Goal: Task Accomplishment & Management: Manage account settings

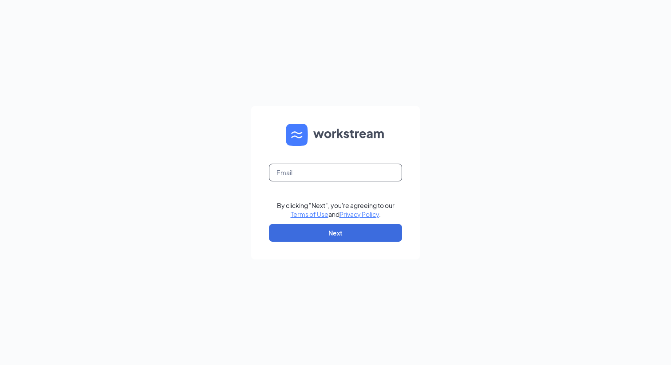
click at [342, 174] on input "text" at bounding box center [335, 173] width 133 height 18
type input "[PERSON_NAME][EMAIL_ADDRESS][DOMAIN_NAME]"
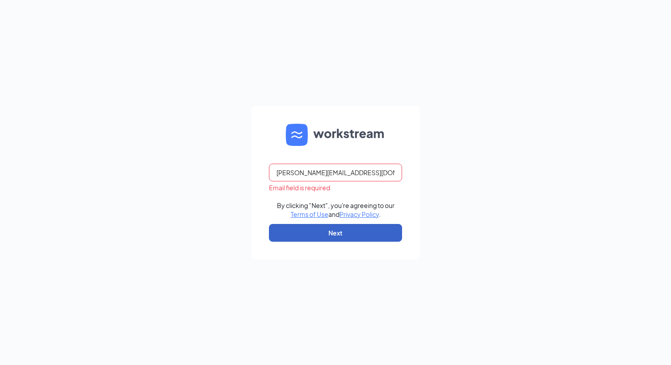
click at [327, 238] on button "Next" at bounding box center [335, 233] width 133 height 18
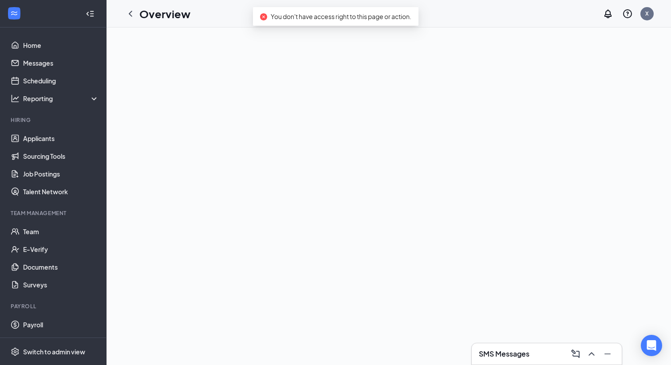
click at [210, 14] on div "Overview X" at bounding box center [389, 14] width 565 height 28
click at [38, 49] on link "Home" at bounding box center [61, 45] width 76 height 18
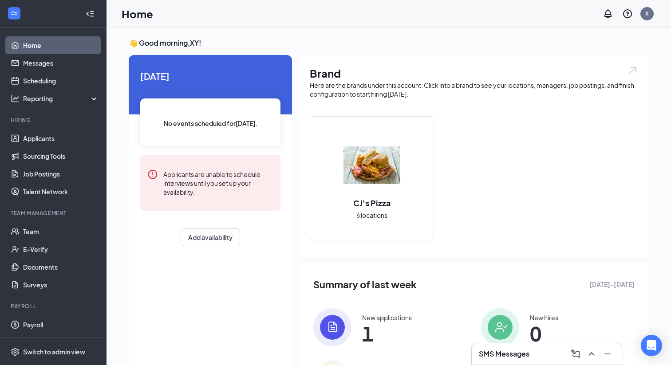
click at [141, 244] on div "Add availability" at bounding box center [210, 238] width 140 height 18
click at [387, 51] on div "👋 Good morning, XY ! Today No events scheduled for today . Applicants are unabl…" at bounding box center [389, 230] width 535 height 385
click at [291, 17] on div "Home X" at bounding box center [389, 14] width 565 height 28
click at [195, 44] on h3 "👋 Good morning, XY !" at bounding box center [389, 43] width 520 height 10
click at [647, 14] on div "X" at bounding box center [648, 14] width 4 height 8
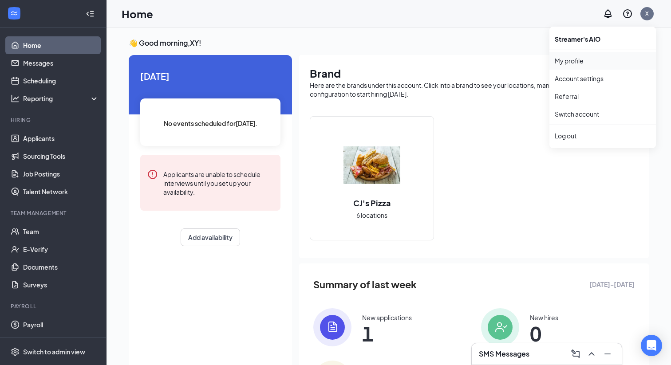
click at [568, 62] on link "My profile" at bounding box center [603, 60] width 96 height 9
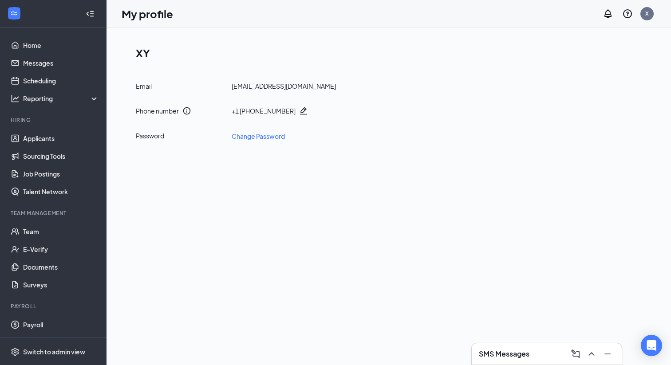
click at [248, 19] on div "My profile X" at bounding box center [389, 14] width 565 height 28
click at [32, 46] on link "Home" at bounding box center [61, 45] width 76 height 18
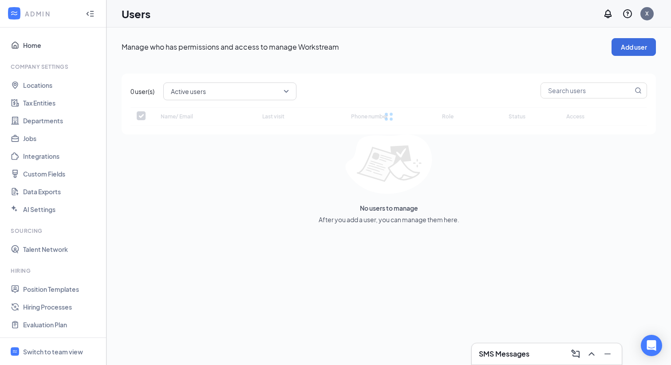
checkbox input "false"
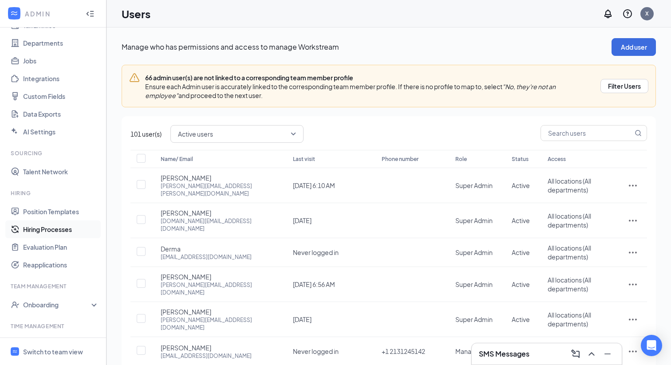
scroll to position [86, 0]
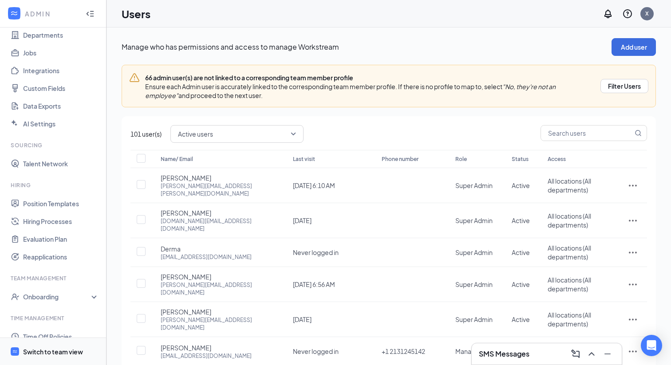
click at [48, 350] on div "Switch to team view" at bounding box center [53, 352] width 60 height 9
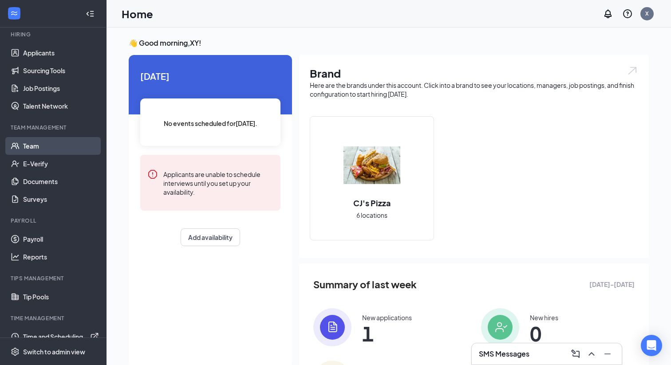
click at [34, 143] on link "Team" at bounding box center [61, 146] width 76 height 18
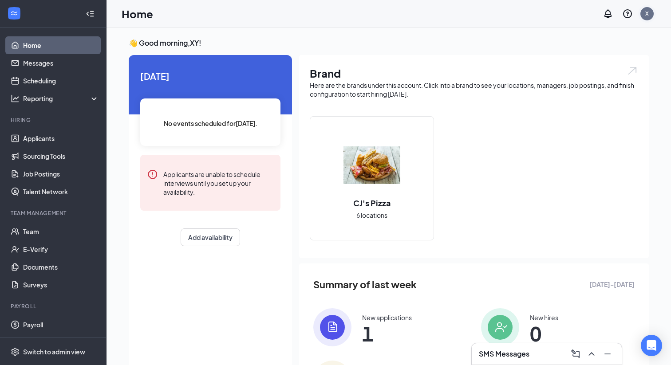
click at [646, 14] on div "X" at bounding box center [648, 14] width 4 height 8
click at [564, 133] on div "Log out" at bounding box center [603, 135] width 96 height 9
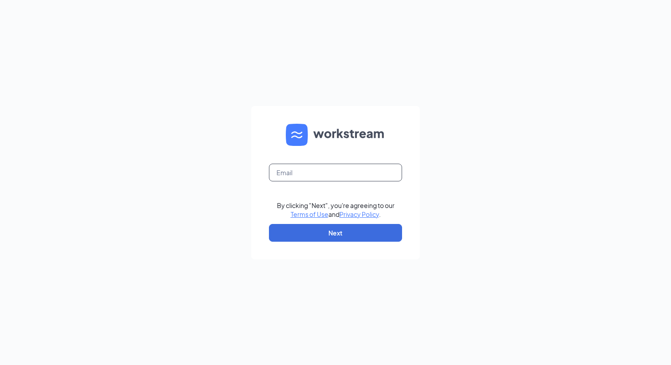
click at [312, 175] on input "text" at bounding box center [335, 173] width 133 height 18
type input "jim.xu@workstream.is"
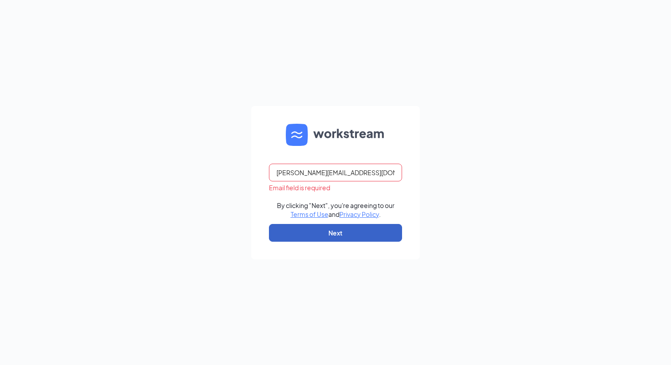
click at [317, 239] on button "Next" at bounding box center [335, 233] width 133 height 18
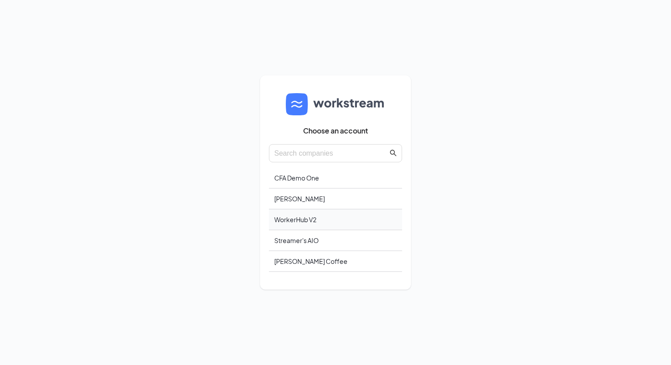
click at [313, 220] on div "WorkerHub V2" at bounding box center [335, 220] width 133 height 21
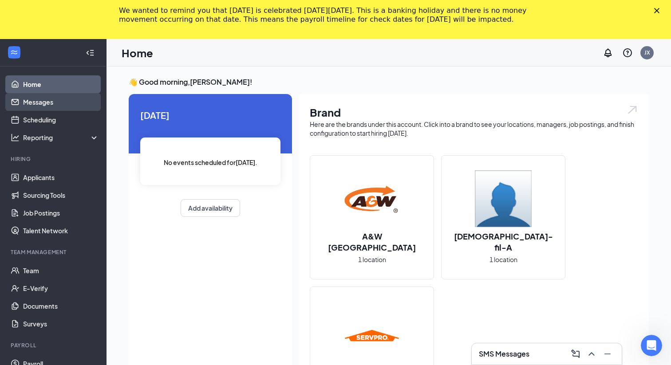
click at [59, 104] on link "Messages" at bounding box center [61, 102] width 76 height 18
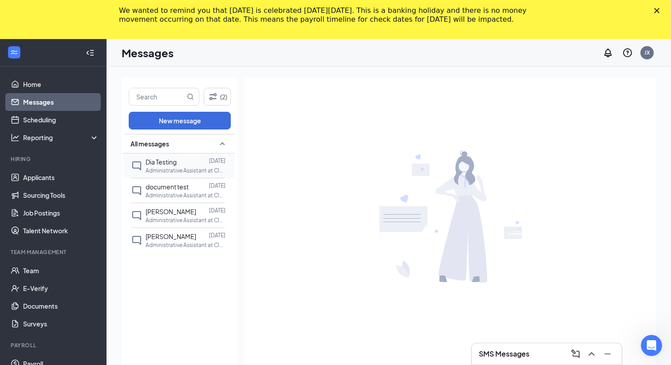
click at [161, 163] on span "Dia Testing" at bounding box center [161, 162] width 31 height 8
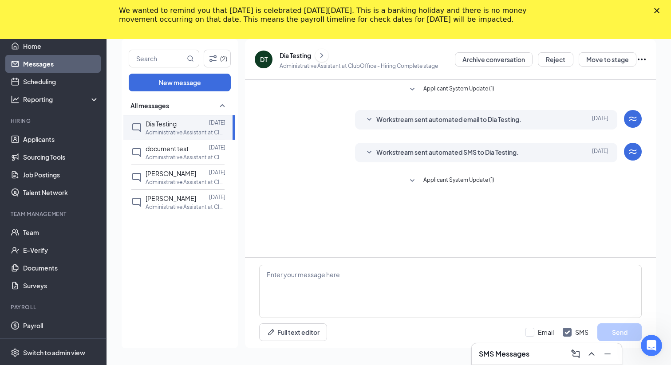
scroll to position [39, 0]
click at [412, 182] on icon "SmallChevronDown" at bounding box center [412, 180] width 11 height 11
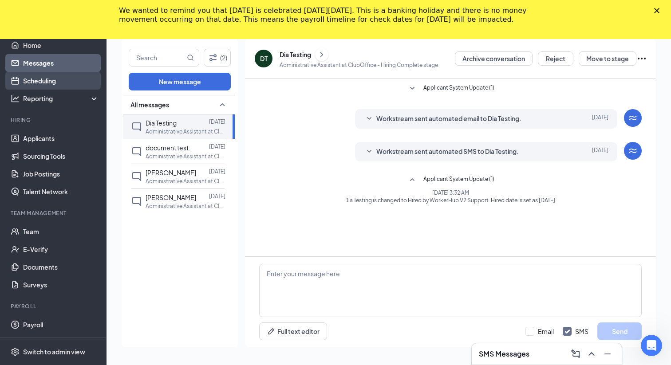
click at [41, 77] on link "Scheduling" at bounding box center [61, 81] width 76 height 18
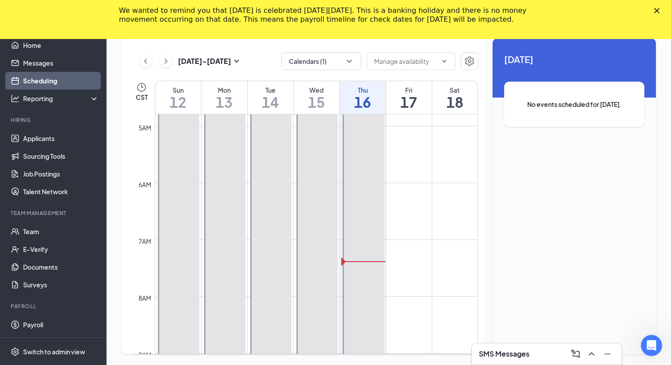
scroll to position [261, 0]
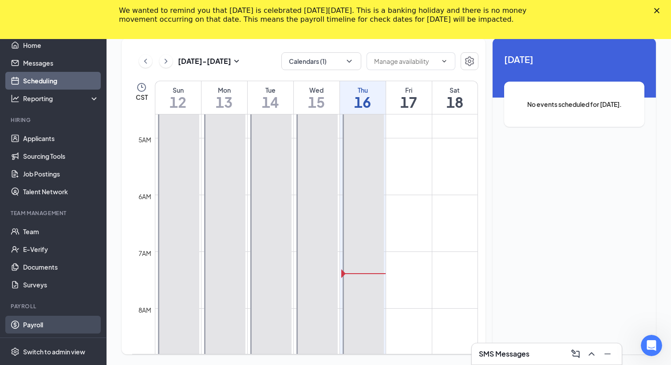
click at [32, 328] on link "Payroll" at bounding box center [61, 325] width 76 height 18
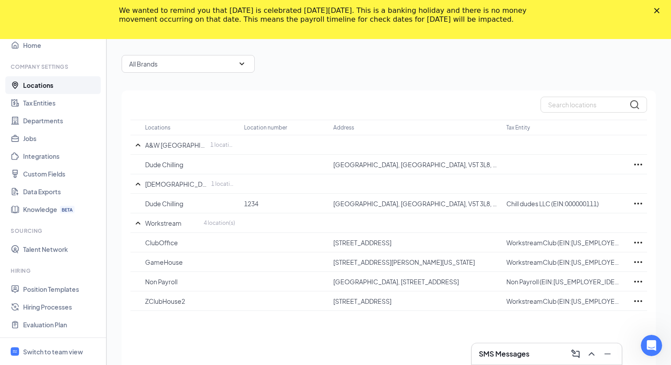
scroll to position [75, 0]
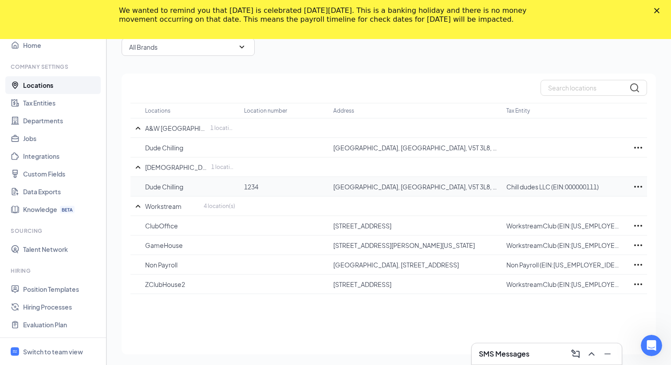
click at [638, 186] on icon "Ellipses" at bounding box center [638, 187] width 8 height 2
click at [568, 214] on p "Edit" at bounding box center [599, 213] width 75 height 9
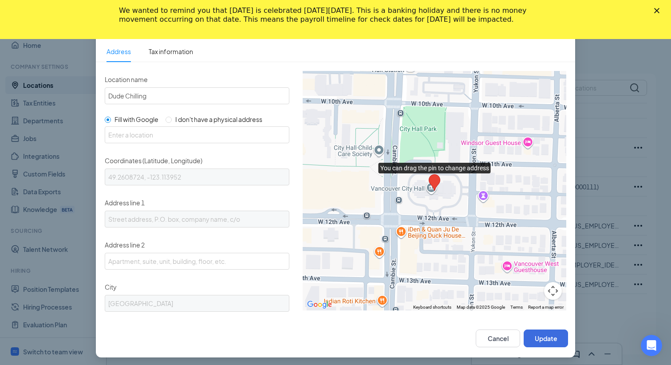
scroll to position [0, 0]
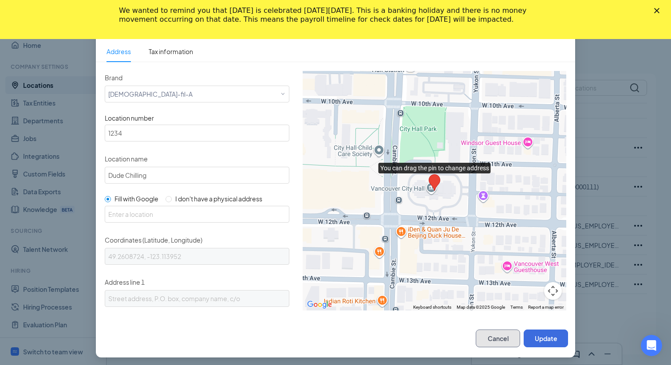
click at [502, 342] on button "Cancel" at bounding box center [498, 339] width 44 height 18
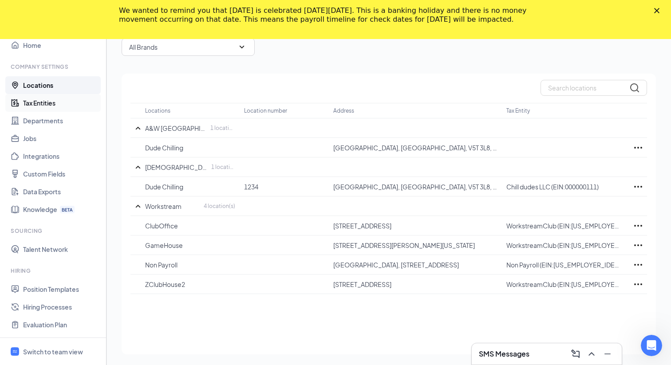
click at [44, 104] on link "Tax Entities" at bounding box center [61, 103] width 76 height 18
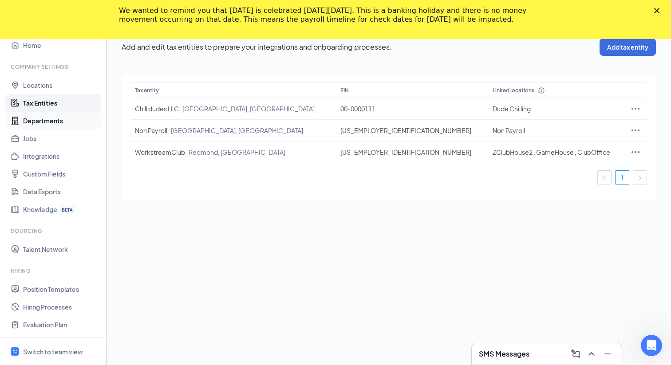
click at [45, 123] on link "Departments" at bounding box center [61, 121] width 76 height 18
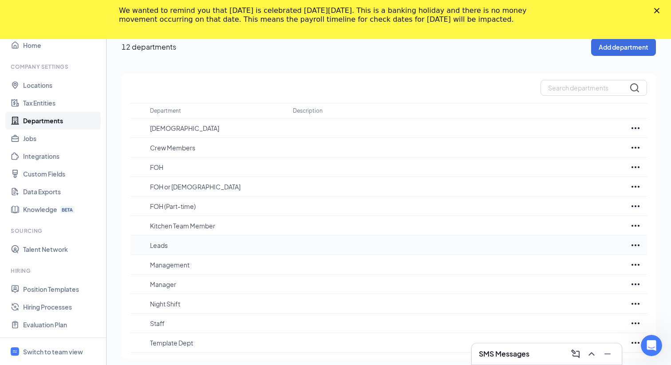
scroll to position [44, 0]
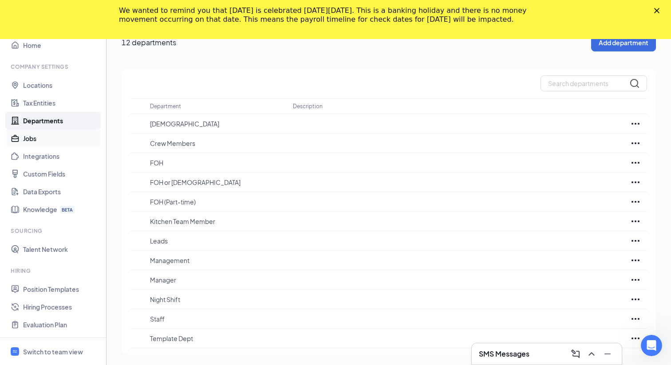
click at [41, 140] on link "Jobs" at bounding box center [61, 139] width 76 height 18
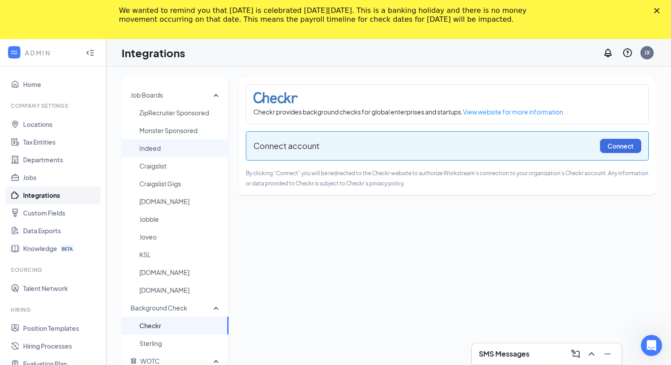
click at [157, 151] on span "Indeed" at bounding box center [180, 148] width 82 height 18
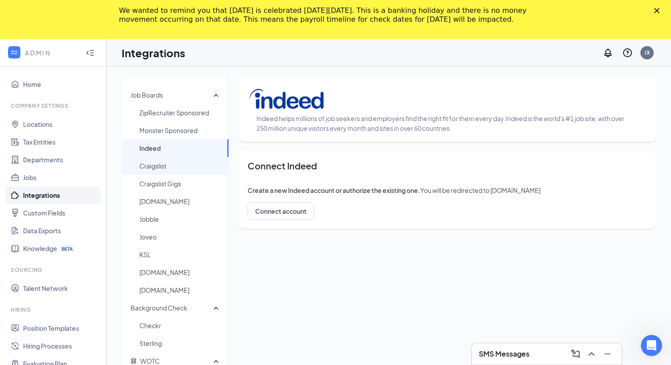
click at [170, 169] on span "Craigslist" at bounding box center [180, 166] width 82 height 18
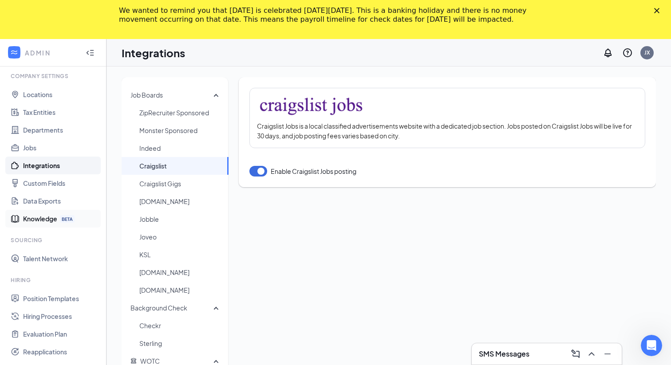
scroll to position [45, 0]
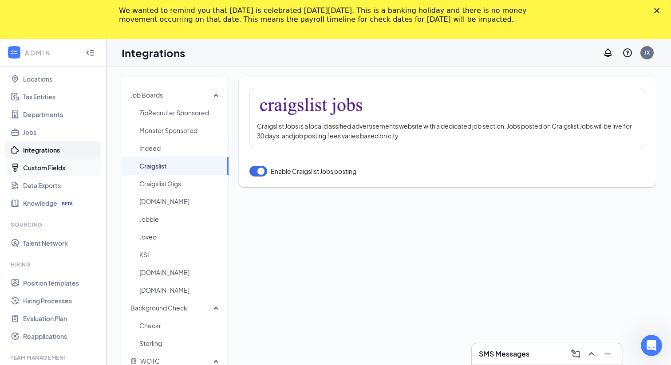
click at [47, 170] on link "Custom Fields" at bounding box center [61, 168] width 76 height 18
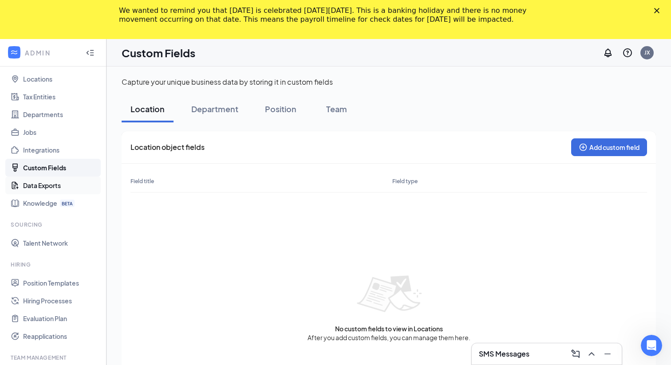
click at [38, 186] on link "Data Exports" at bounding box center [61, 186] width 76 height 18
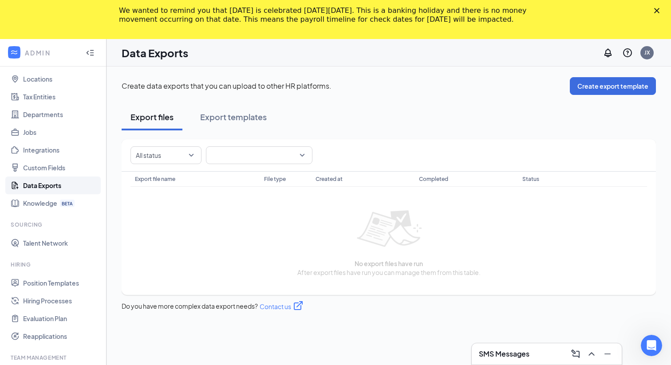
click at [193, 157] on div "All status" at bounding box center [166, 156] width 71 height 18
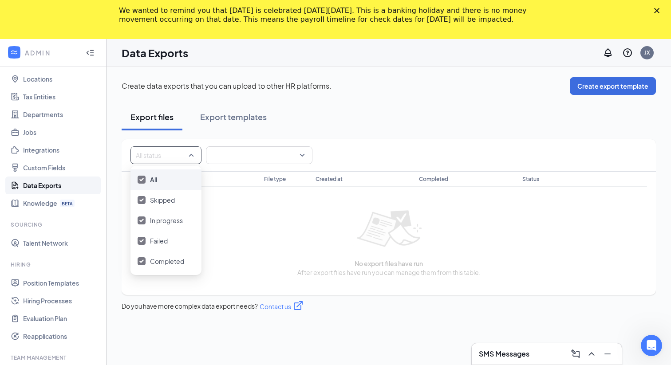
click at [243, 133] on div "Export files Export templates All status Export file name File type Created at …" at bounding box center [389, 208] width 535 height 208
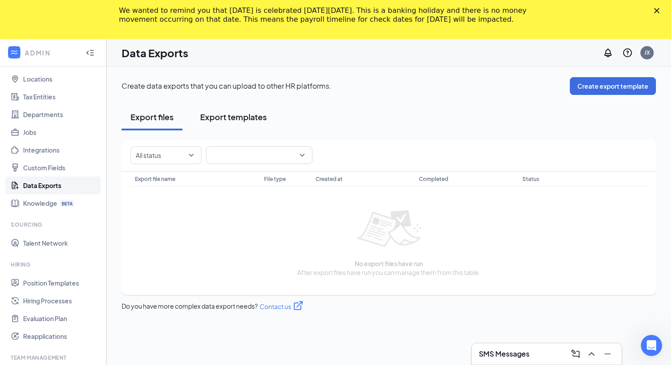
click at [234, 118] on div "Export templates" at bounding box center [233, 116] width 67 height 11
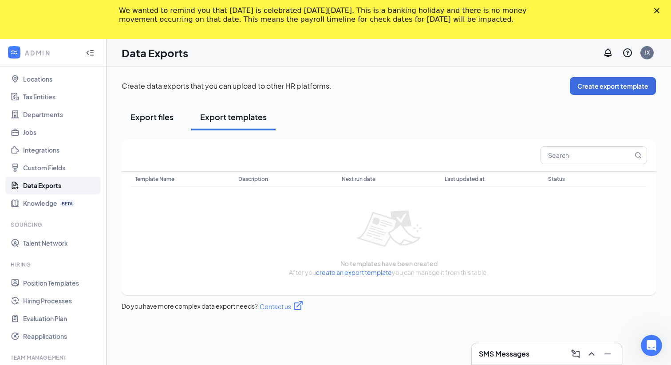
click at [156, 116] on div "Export files" at bounding box center [152, 116] width 43 height 11
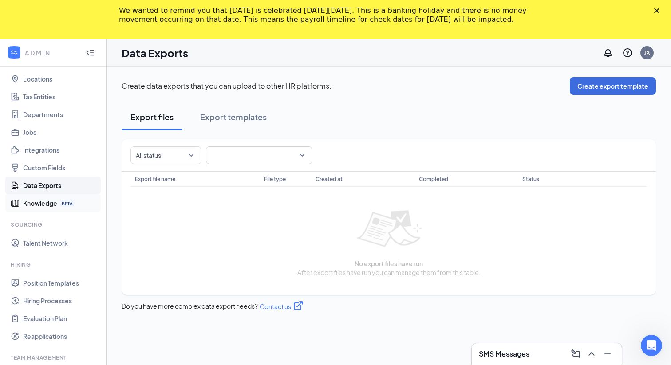
click at [30, 203] on link "Knowledge" at bounding box center [61, 203] width 76 height 18
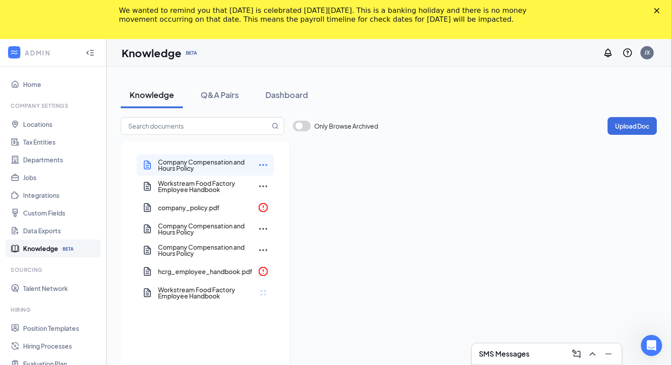
click at [205, 168] on h3 "Company Compensation and Hours Policy" at bounding box center [205, 165] width 95 height 12
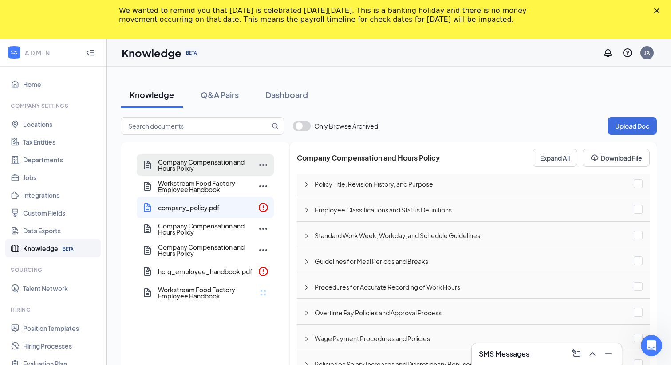
click at [210, 212] on div "company_policy.pdf" at bounding box center [205, 207] width 137 height 21
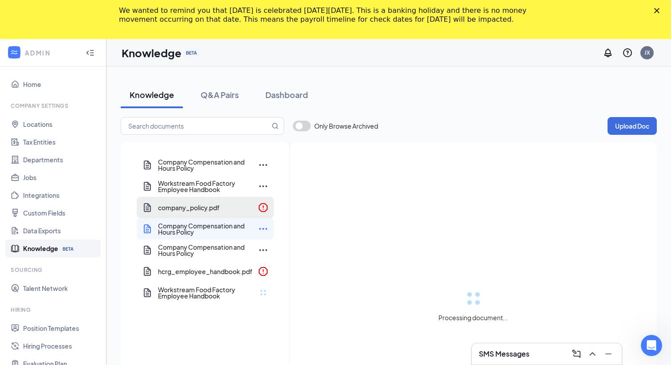
click at [202, 230] on h3 "Company Compensation and Hours Policy" at bounding box center [205, 229] width 95 height 12
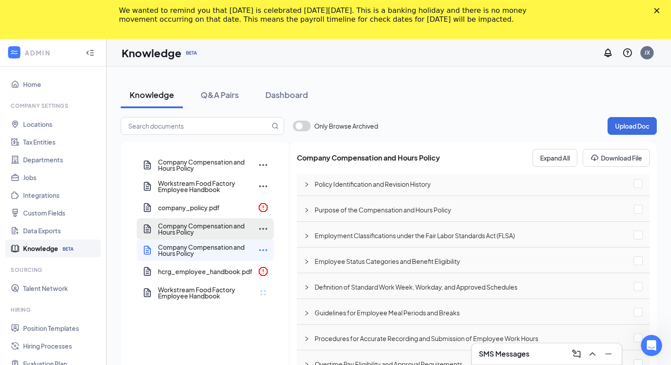
click at [208, 248] on h3 "Company Compensation and Hours Policy" at bounding box center [205, 250] width 95 height 12
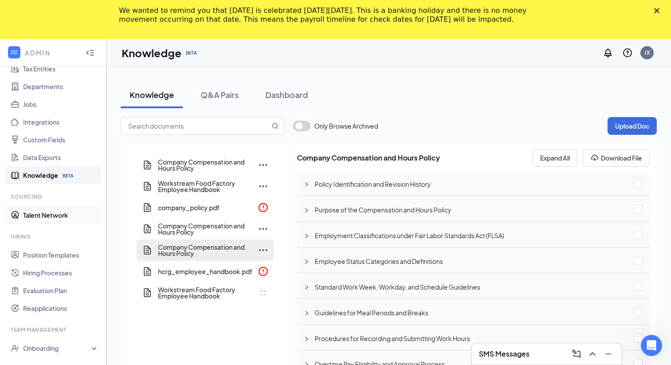
scroll to position [86, 0]
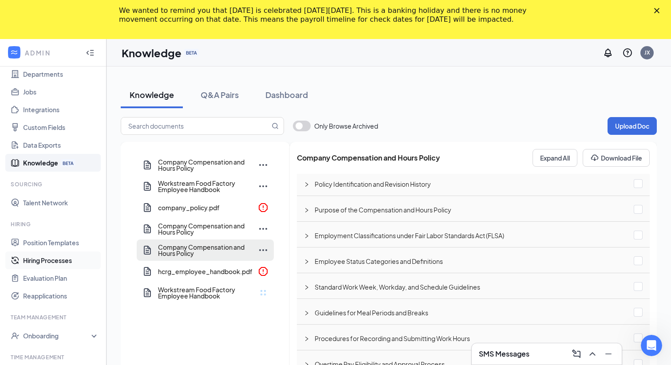
click at [52, 261] on link "Hiring Processes" at bounding box center [61, 261] width 76 height 18
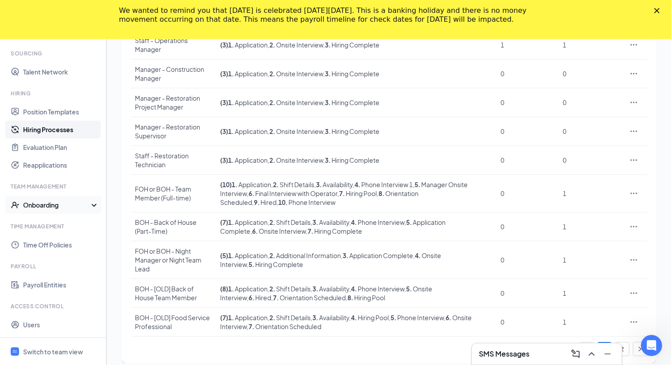
scroll to position [181, 0]
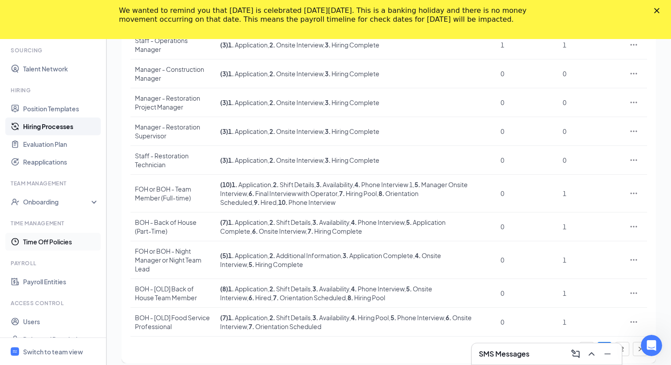
click at [47, 242] on link "Time Off Policies" at bounding box center [61, 242] width 76 height 18
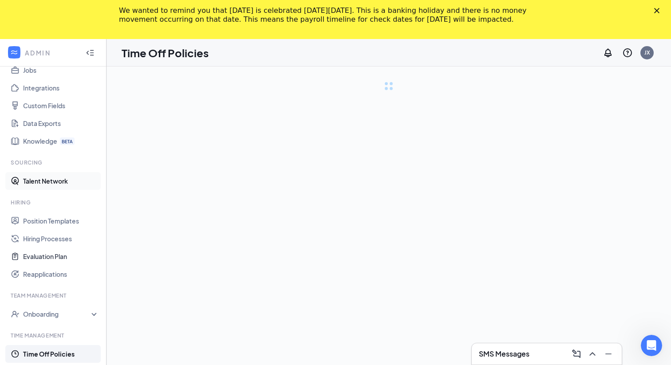
scroll to position [195, 0]
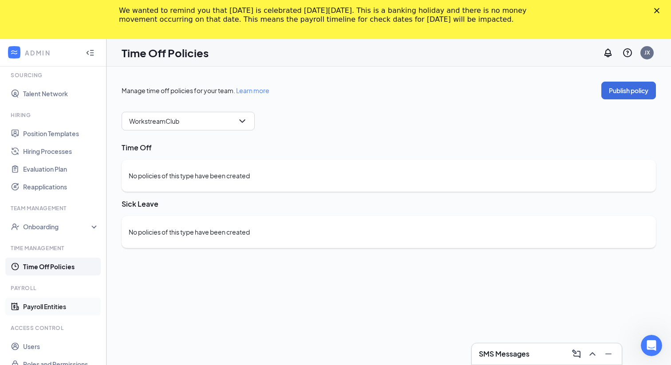
click at [41, 308] on link "Payroll Entities" at bounding box center [61, 307] width 76 height 18
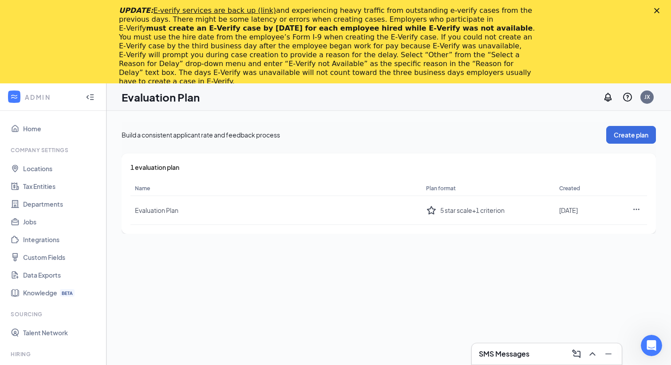
click at [656, 12] on icon "Close" at bounding box center [656, 10] width 5 height 5
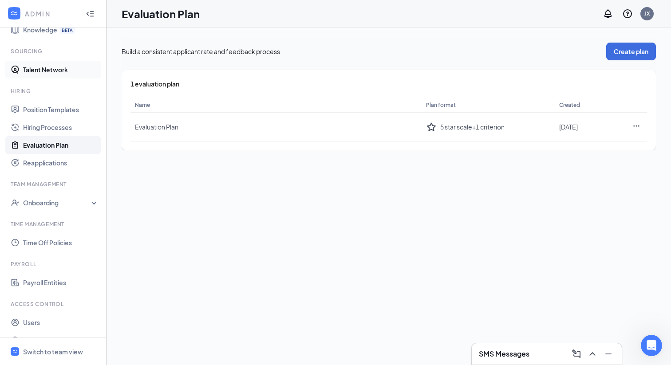
scroll to position [195, 0]
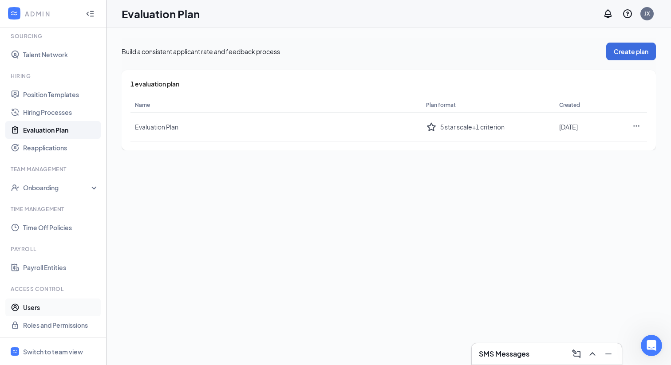
click at [28, 307] on link "Users" at bounding box center [61, 308] width 76 height 18
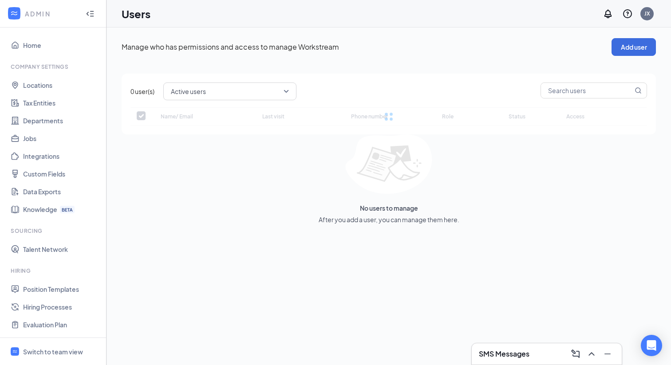
checkbox input "false"
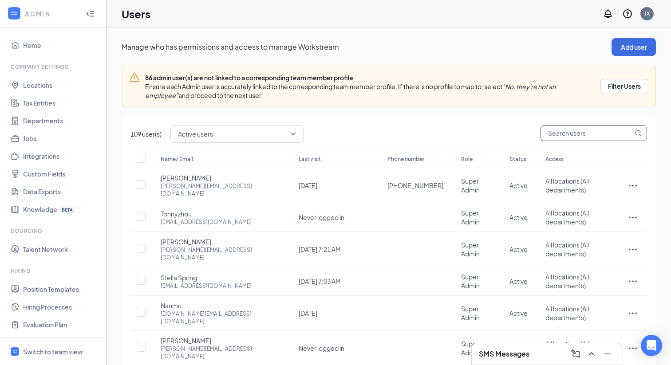
click at [572, 136] on input "text" at bounding box center [587, 133] width 92 height 15
type input "kevin"
checkbox input "true"
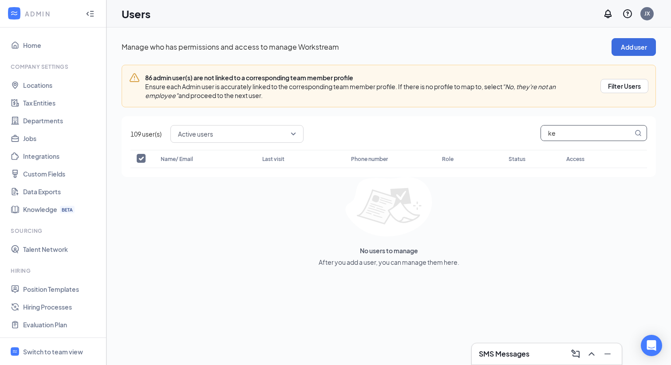
type input "k"
type input "jim"
checkbox input "false"
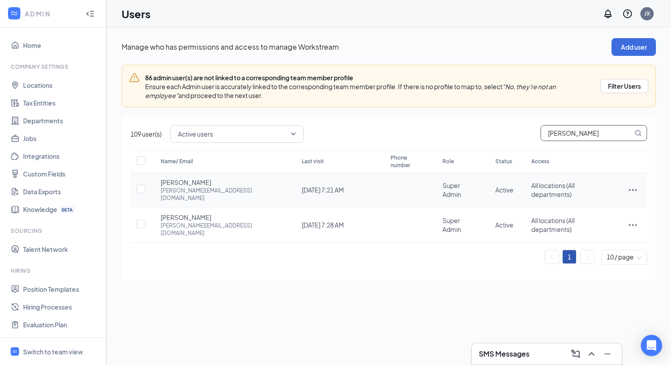
click at [630, 185] on icon "ActionsIcon" at bounding box center [633, 190] width 11 height 11
click at [590, 201] on span "Edit user" at bounding box center [588, 201] width 25 height 8
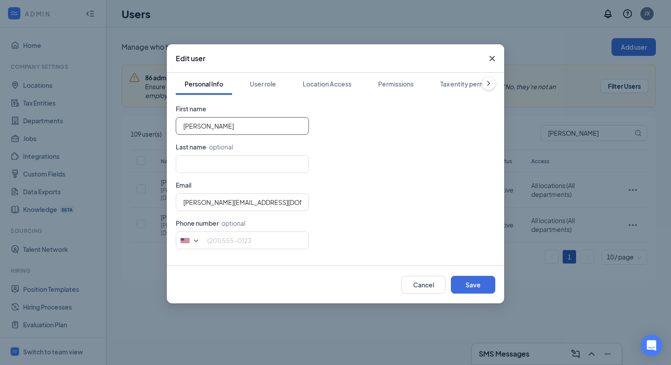
click at [207, 127] on input "Jim" at bounding box center [242, 126] width 133 height 18
type input "[PERSON_NAME]"
click at [201, 166] on input "text" at bounding box center [242, 164] width 133 height 18
type input "[PERSON_NAME]"
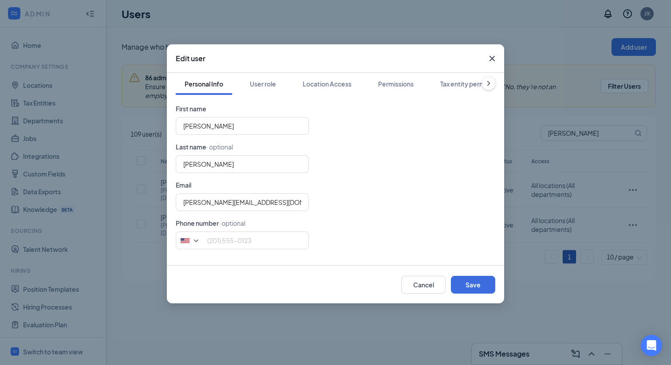
click at [364, 206] on div "[PERSON_NAME][EMAIL_ADDRESS][DOMAIN_NAME]" at bounding box center [336, 203] width 320 height 18
click at [464, 282] on button "Save" at bounding box center [473, 285] width 44 height 18
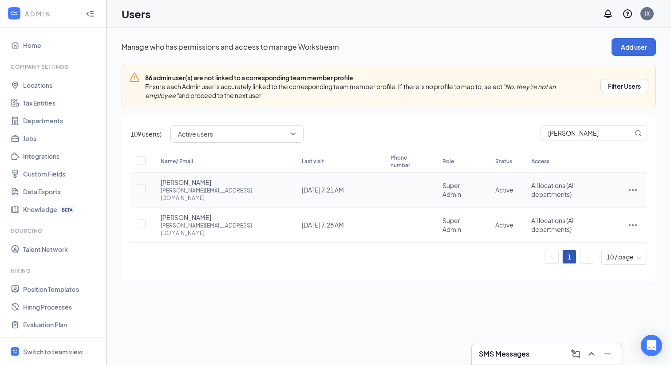
click at [631, 190] on icon "ActionsIcon" at bounding box center [633, 191] width 8 height 2
click at [583, 241] on span "Disable" at bounding box center [587, 242] width 22 height 8
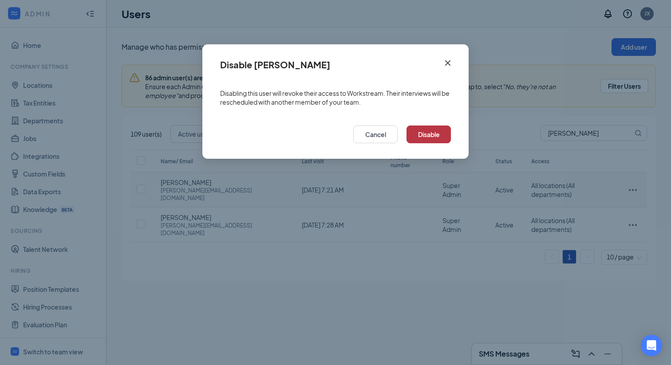
click at [435, 138] on button "Disable" at bounding box center [429, 135] width 44 height 18
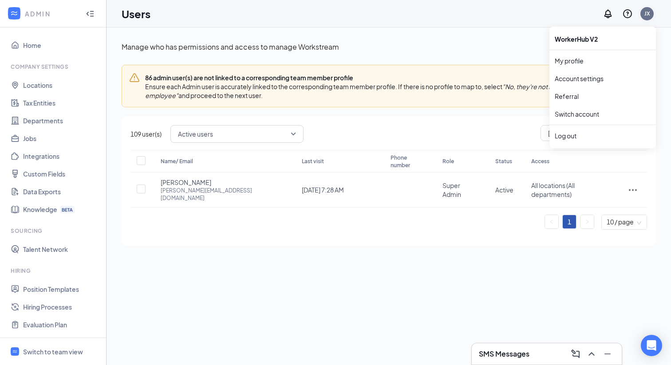
click at [652, 15] on div "JX" at bounding box center [647, 13] width 13 height 13
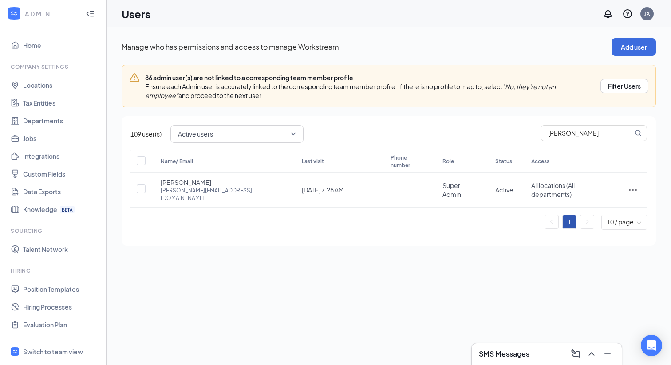
click at [509, 23] on div "Users JX" at bounding box center [389, 14] width 565 height 28
click at [329, 256] on div "Manage who has permissions and access to manage Workstream Add user 86 admin us…" at bounding box center [389, 197] width 565 height 338
click at [378, 135] on div "Active users jim" at bounding box center [408, 134] width 477 height 18
click at [287, 132] on span "Active users" at bounding box center [233, 133] width 110 height 13
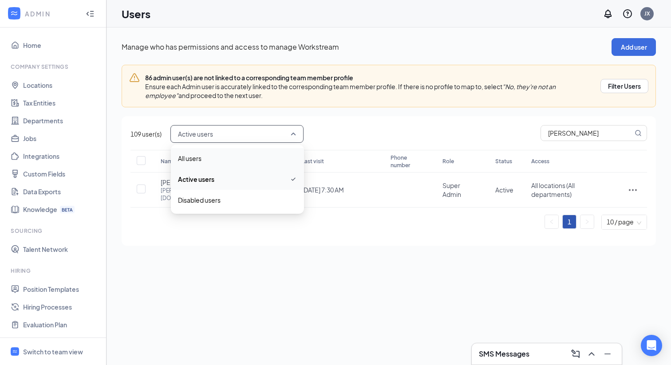
click at [206, 156] on span "All users" at bounding box center [237, 159] width 119 height 10
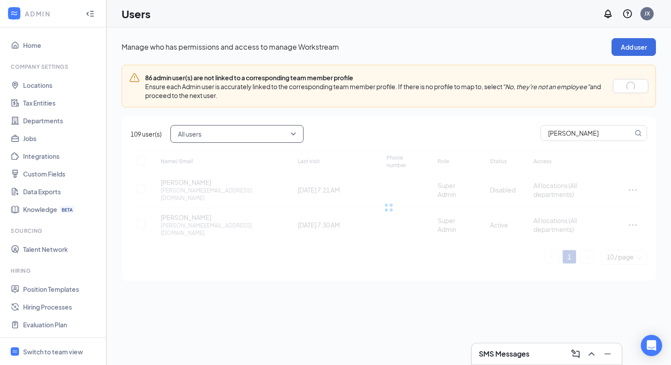
click at [231, 139] on span "All users" at bounding box center [233, 133] width 110 height 13
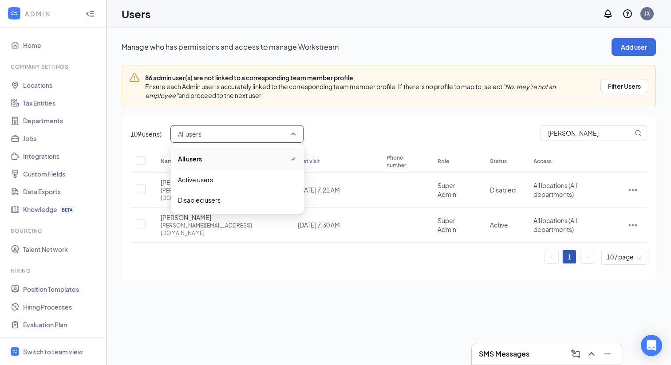
click at [294, 114] on div "86 admin user(s) are not linked to a corresponding team member profile Ensure e…" at bounding box center [389, 173] width 535 height 216
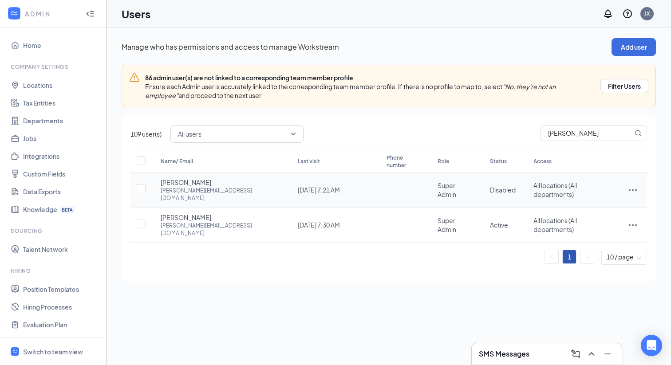
click at [632, 185] on icon "ActionsIcon" at bounding box center [633, 190] width 11 height 11
click at [582, 242] on span "Restore" at bounding box center [588, 242] width 24 height 8
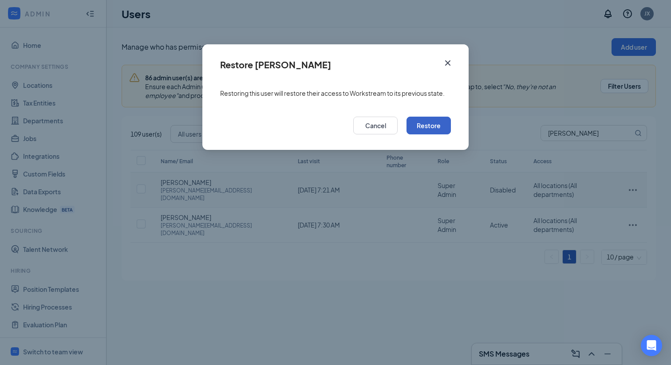
click at [429, 126] on button "Restore" at bounding box center [429, 126] width 44 height 18
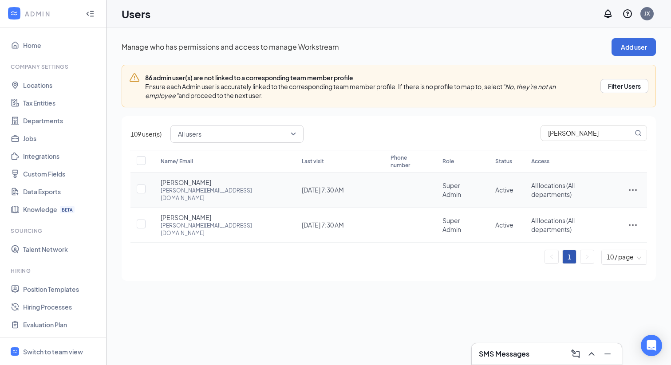
click at [633, 185] on icon "ActionsIcon" at bounding box center [633, 190] width 11 height 11
click at [589, 238] on span "Disable" at bounding box center [587, 242] width 22 height 8
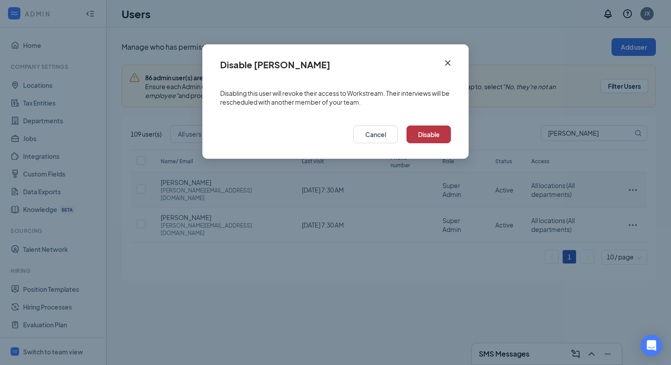
click at [428, 133] on button "Disable" at bounding box center [429, 135] width 44 height 18
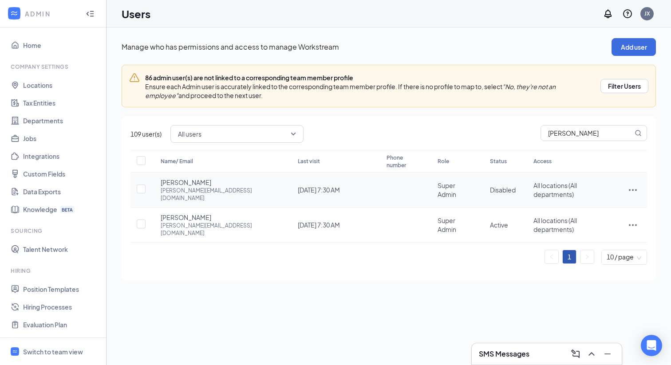
click at [630, 185] on icon "ActionsIcon" at bounding box center [633, 190] width 11 height 11
click at [455, 249] on div "Name/ Email Last visit Phone number Role Status Access Kevin Xu jim_xu@outlook.…" at bounding box center [389, 211] width 517 height 122
click at [632, 220] on icon "ActionsIcon" at bounding box center [633, 225] width 11 height 11
click at [469, 250] on ul "1 10 / page" at bounding box center [389, 257] width 517 height 15
click at [215, 133] on span "All users" at bounding box center [233, 133] width 110 height 13
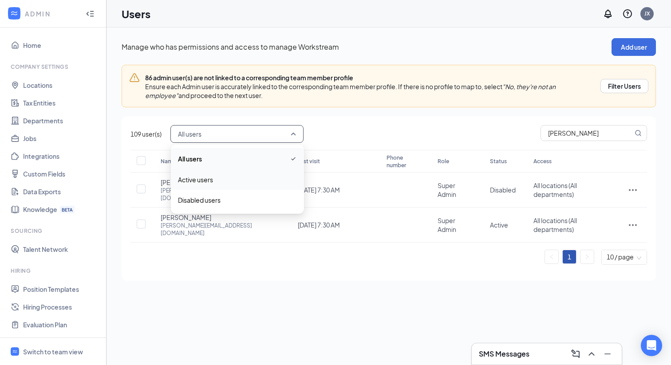
click at [194, 181] on span "Active users" at bounding box center [195, 180] width 35 height 10
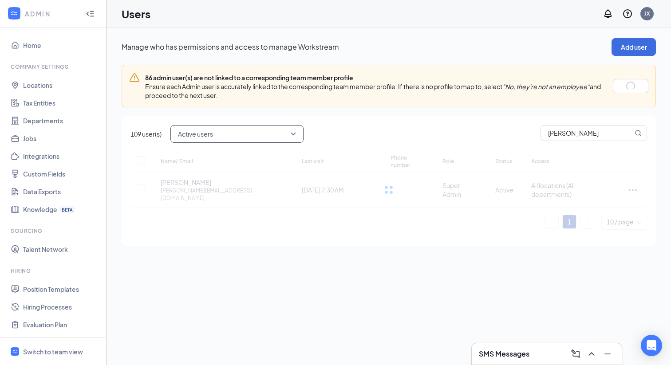
click at [369, 131] on div "active Active users active disabled All users Active users Disabled users jim" at bounding box center [408, 134] width 477 height 18
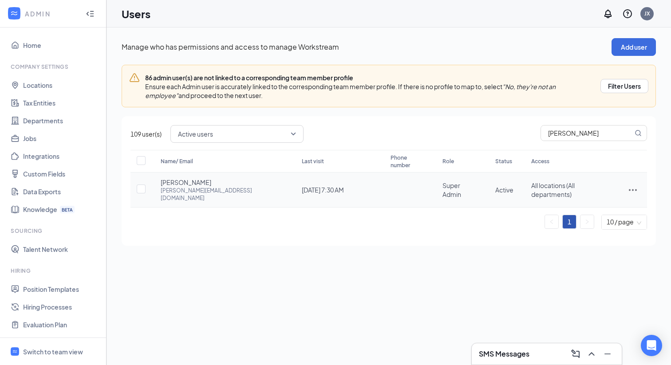
click at [630, 185] on icon "ActionsIcon" at bounding box center [633, 190] width 11 height 11
click at [421, 266] on div "Manage who has permissions and access to manage Workstream Add user 86 admin us…" at bounding box center [389, 197] width 565 height 338
click at [278, 137] on span "Active users" at bounding box center [233, 133] width 110 height 13
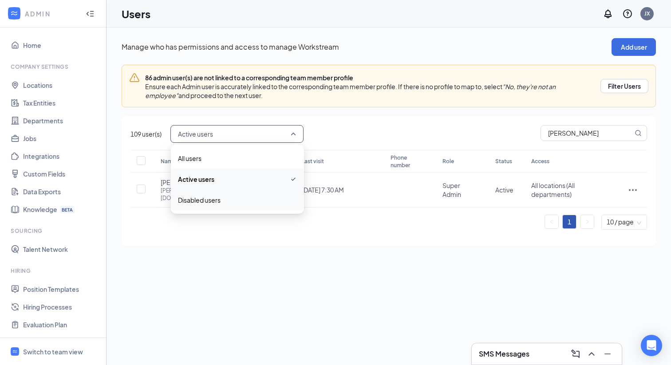
click at [210, 200] on span "Disabled users" at bounding box center [199, 200] width 43 height 10
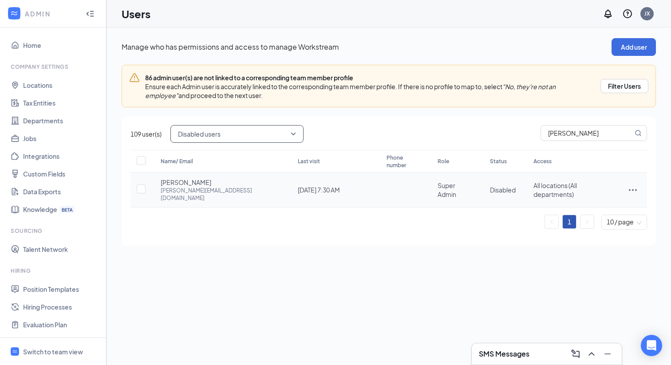
click at [634, 185] on icon "ActionsIcon" at bounding box center [633, 190] width 11 height 11
click at [588, 244] on span "Restore" at bounding box center [588, 242] width 24 height 8
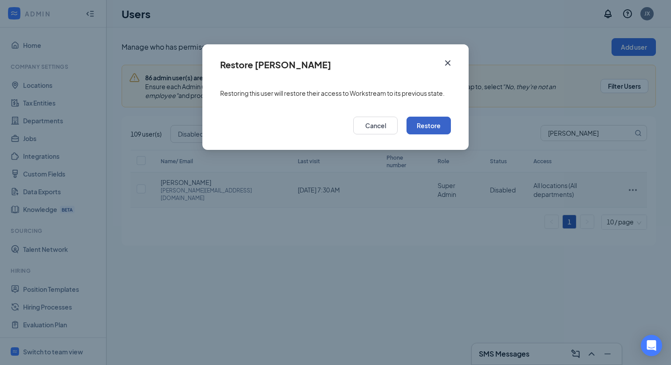
click at [429, 129] on button "Restore" at bounding box center [429, 126] width 44 height 18
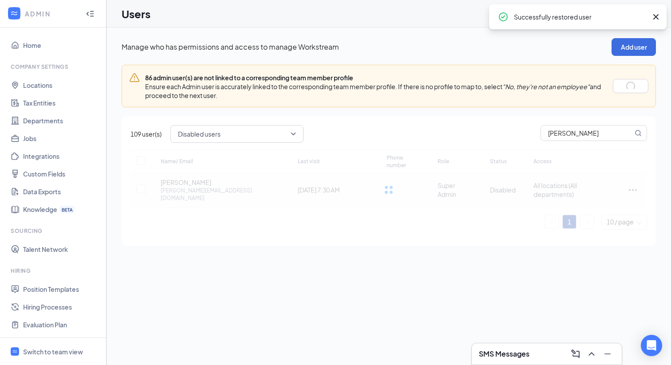
checkbox input "true"
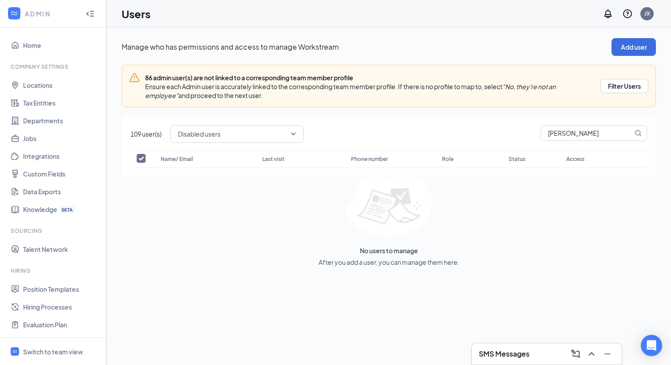
click at [386, 129] on div "Disabled users active disabled All users Active users Disabled users jim" at bounding box center [408, 134] width 477 height 18
click at [617, 52] on button "Add user" at bounding box center [634, 47] width 44 height 18
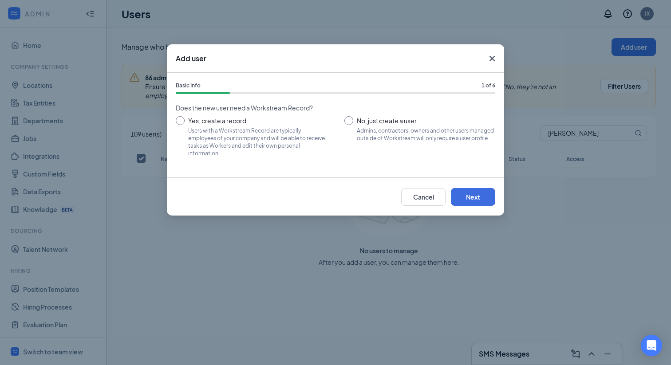
click at [202, 117] on input "Yes, create a record Users with a Workstream Record are typically employees of …" at bounding box center [251, 136] width 151 height 40
radio input "true"
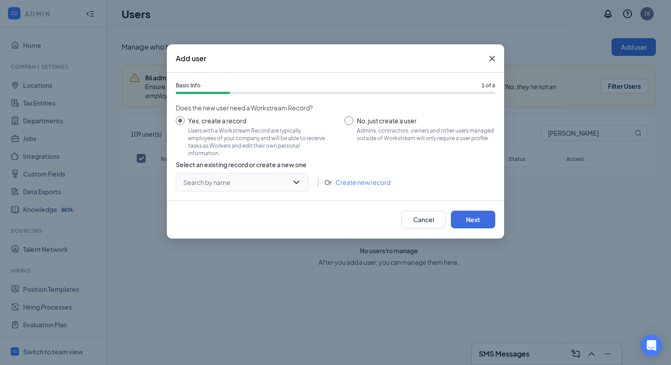
click at [295, 186] on input "search" at bounding box center [239, 183] width 116 height 18
type input "kevin"
click at [349, 201] on div "Cancel Next" at bounding box center [335, 220] width 337 height 38
click at [349, 123] on input "No, just create a user Admins, contractors, owners and other users managed outs…" at bounding box center [420, 136] width 151 height 40
radio input "true"
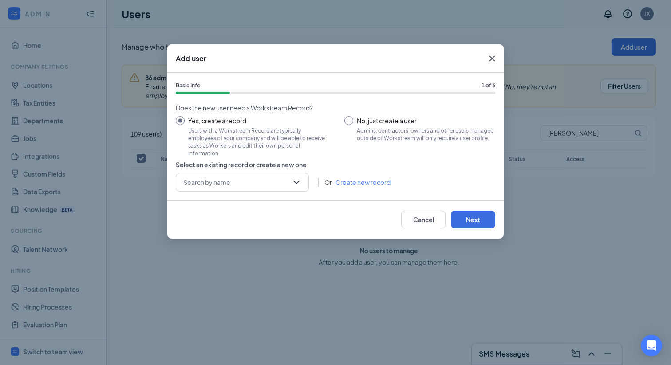
radio input "false"
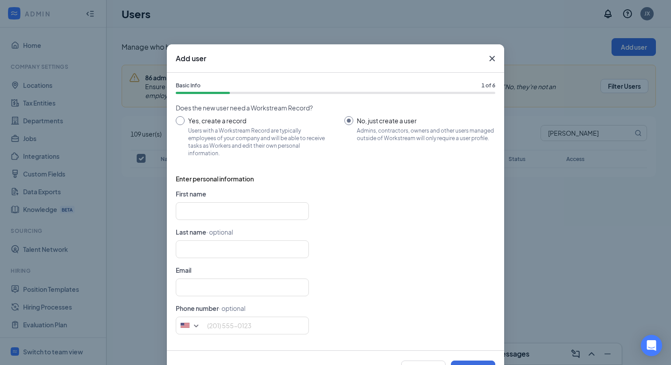
click at [491, 59] on icon "Cross" at bounding box center [492, 58] width 5 height 5
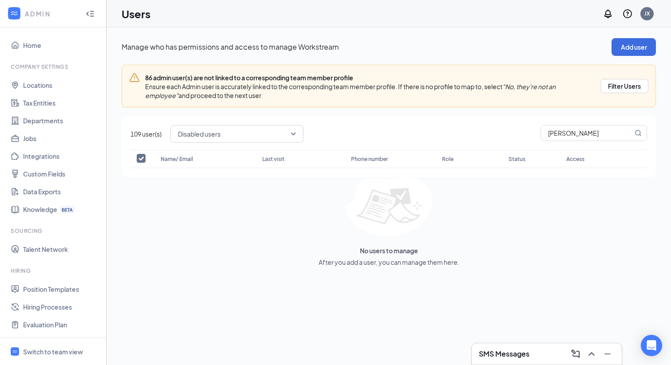
click at [293, 133] on span "Disabled users" at bounding box center [237, 134] width 118 height 15
click at [204, 160] on span "All users" at bounding box center [237, 159] width 119 height 10
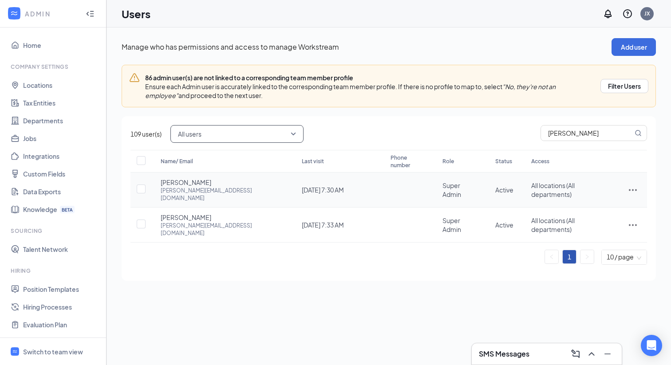
click at [633, 190] on icon "ActionsIcon" at bounding box center [633, 191] width 8 height 2
click at [594, 202] on span "Edit user" at bounding box center [588, 201] width 25 height 8
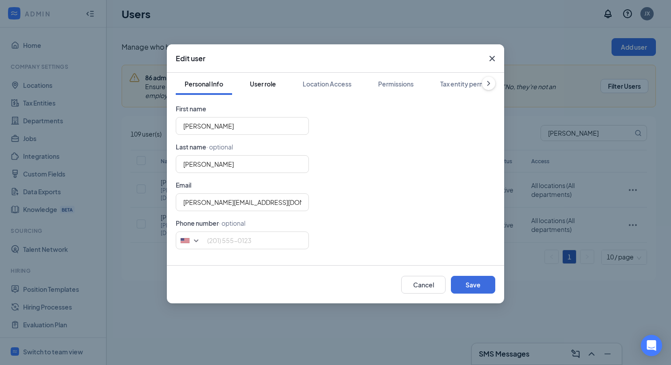
click at [263, 88] on button "User role" at bounding box center [263, 84] width 44 height 22
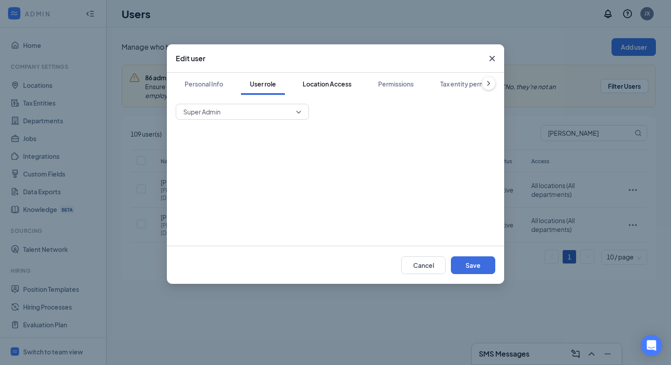
click at [329, 86] on div "Location Access" at bounding box center [327, 83] width 49 height 9
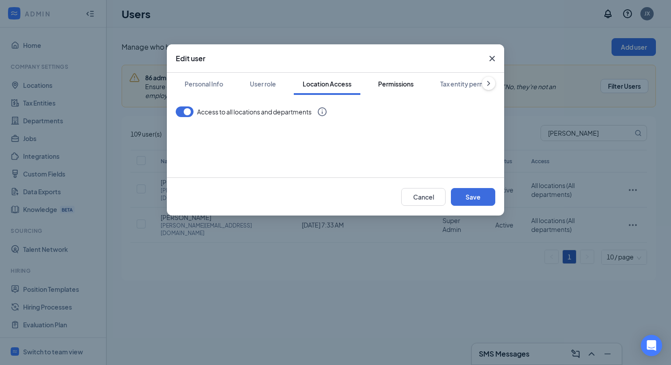
click at [381, 85] on div "Permissions" at bounding box center [396, 83] width 36 height 9
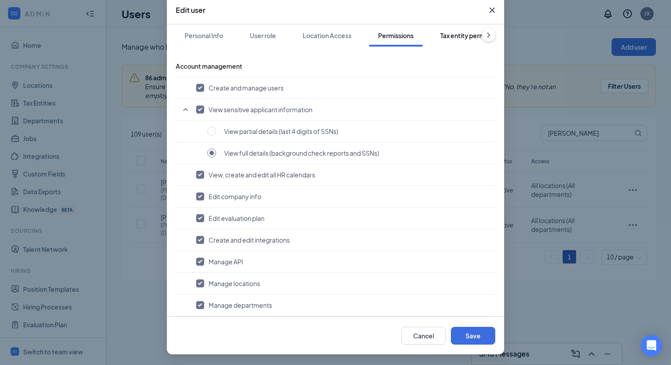
click at [461, 36] on div "Tax entity permissions" at bounding box center [472, 35] width 64 height 9
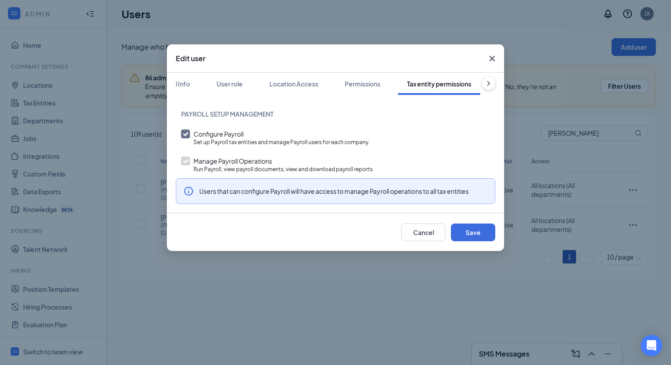
scroll to position [0, 34]
click at [223, 81] on div "User role" at bounding box center [229, 83] width 26 height 9
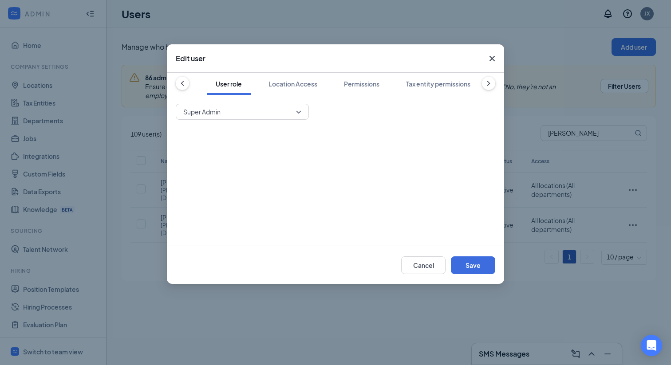
click at [179, 86] on icon "ChevronLeft" at bounding box center [182, 83] width 9 height 9
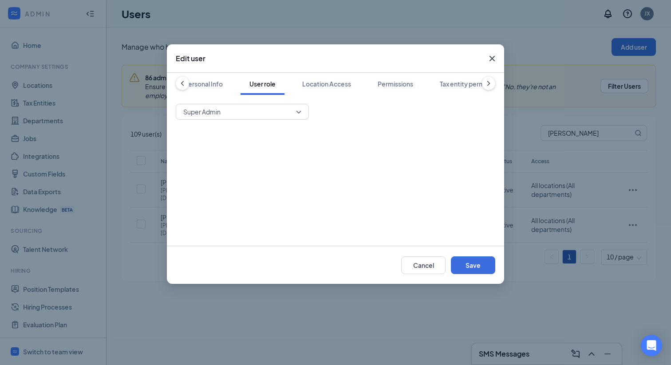
scroll to position [0, 0]
click at [192, 85] on div "Personal Info" at bounding box center [204, 83] width 39 height 9
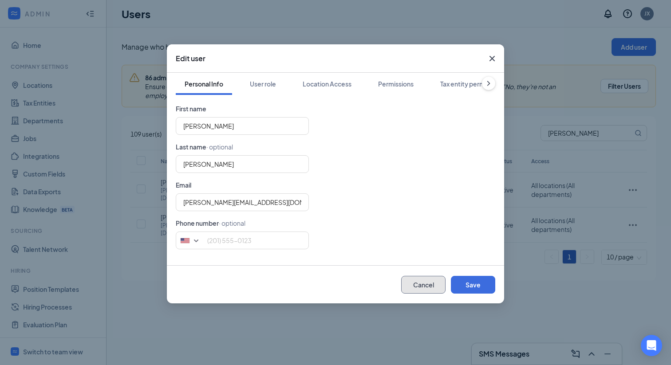
click at [428, 287] on button "Cancel" at bounding box center [423, 285] width 44 height 18
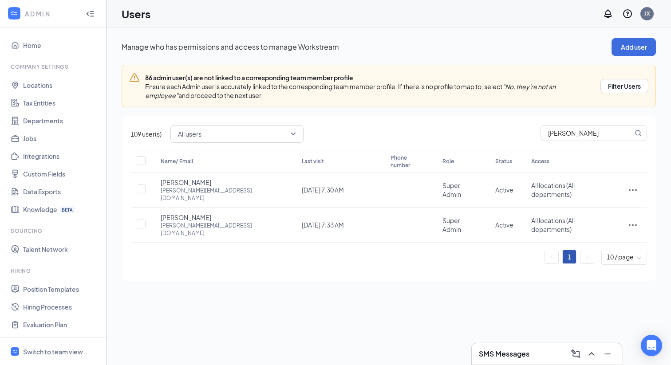
click at [384, 298] on div "Manage who has permissions and access to manage Workstream Add user 86 admin us…" at bounding box center [389, 197] width 565 height 338
click at [632, 185] on icon "ActionsIcon" at bounding box center [633, 190] width 11 height 11
click at [589, 242] on span "Disable" at bounding box center [587, 242] width 22 height 8
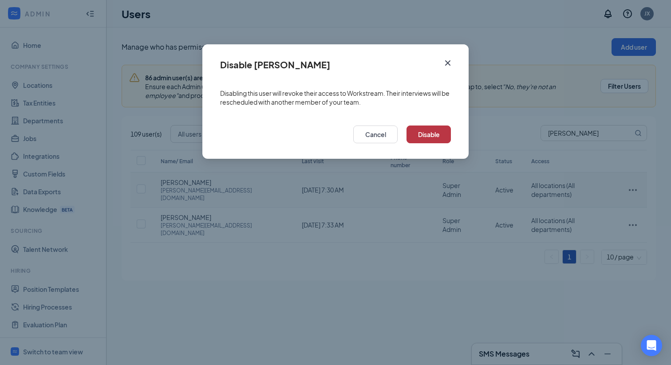
click at [421, 135] on button "Disable" at bounding box center [429, 135] width 44 height 18
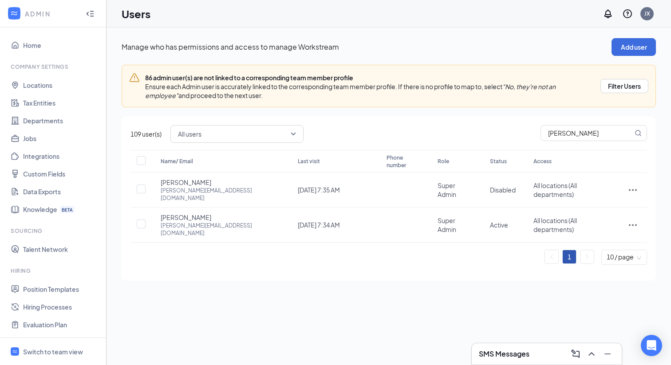
click at [231, 139] on span "All users" at bounding box center [233, 133] width 110 height 13
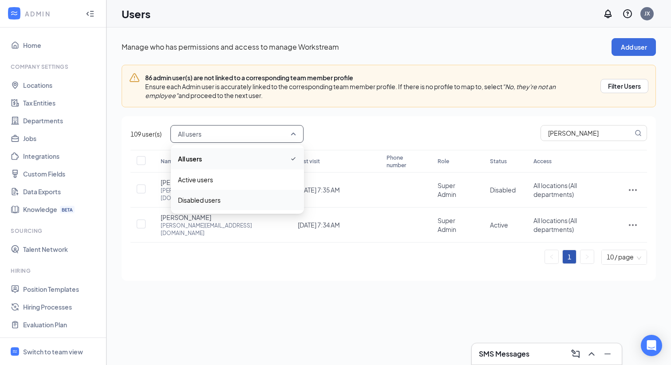
click at [206, 202] on span "Disabled users" at bounding box center [199, 200] width 43 height 10
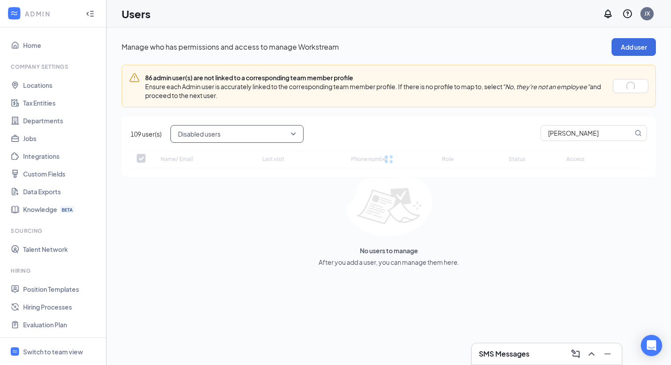
click at [217, 265] on div "No users to manage After you add a user, you can manage them here." at bounding box center [389, 222] width 535 height 90
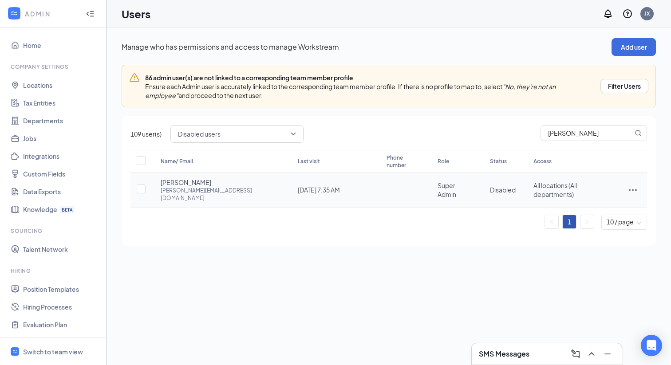
click at [630, 185] on icon "ActionsIcon" at bounding box center [633, 190] width 11 height 11
click at [583, 241] on span "Restore" at bounding box center [588, 242] width 24 height 8
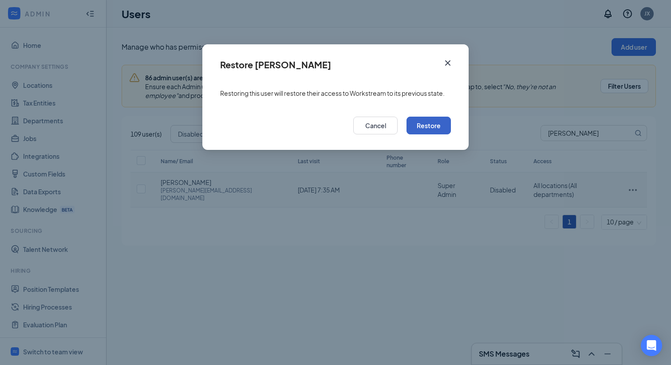
click at [428, 128] on button "Restore" at bounding box center [429, 126] width 44 height 18
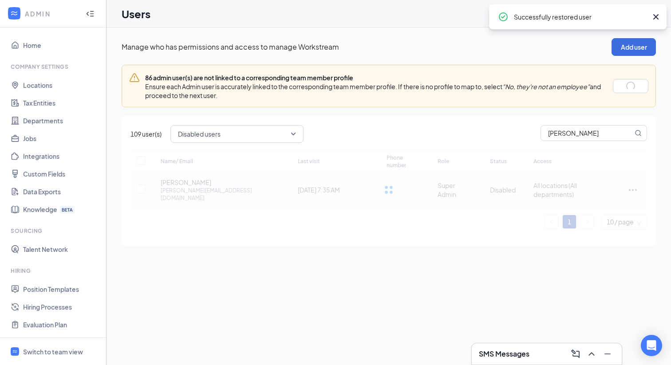
checkbox input "true"
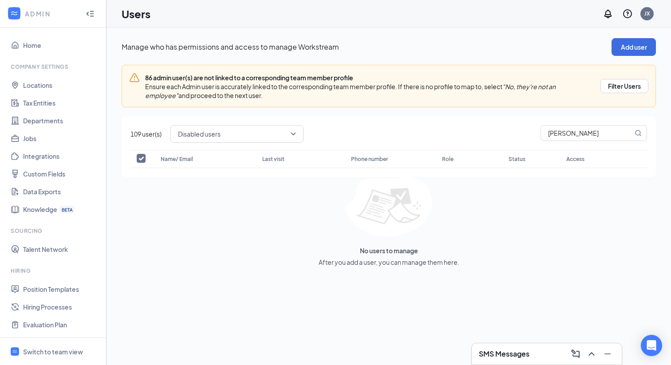
click at [38, 68] on div "Company Settings" at bounding box center [54, 67] width 87 height 8
click at [33, 49] on link "Home" at bounding box center [61, 45] width 76 height 18
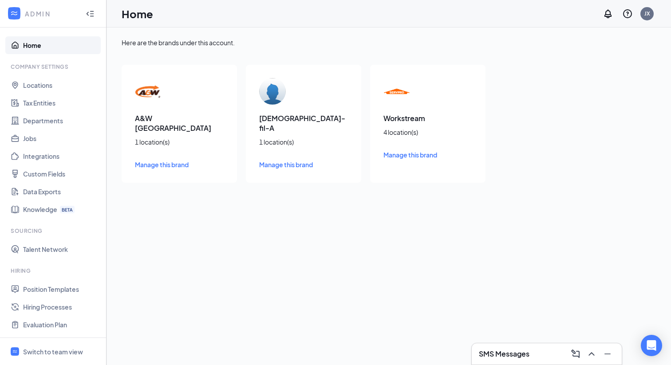
click at [393, 122] on h3 "Workstream" at bounding box center [428, 119] width 89 height 10
click at [290, 161] on span "Manage this brand" at bounding box center [286, 165] width 54 height 8
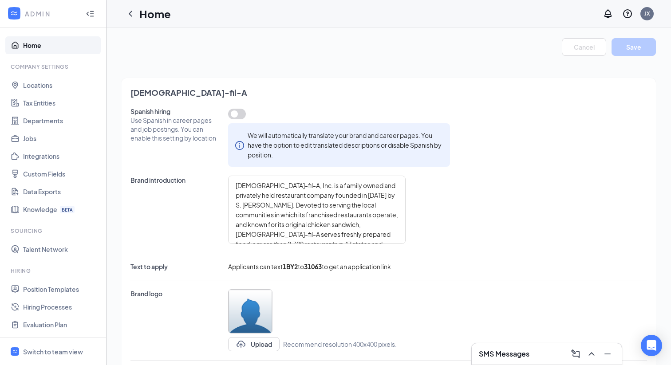
click at [35, 49] on link "Home" at bounding box center [61, 45] width 76 height 18
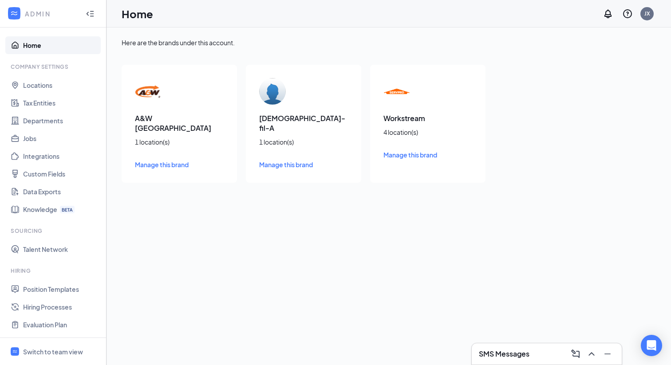
click at [48, 68] on div "Company Settings" at bounding box center [54, 67] width 87 height 8
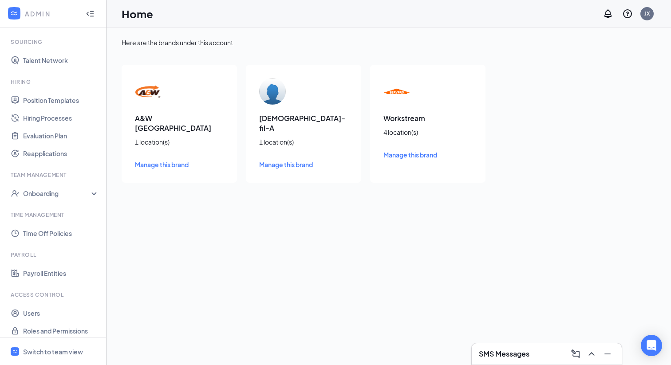
scroll to position [195, 0]
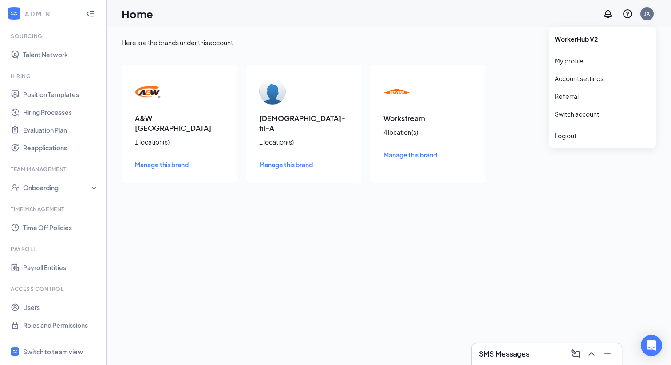
click at [651, 13] on div "JX" at bounding box center [647, 13] width 13 height 13
click at [576, 115] on link "Switch account" at bounding box center [577, 114] width 44 height 8
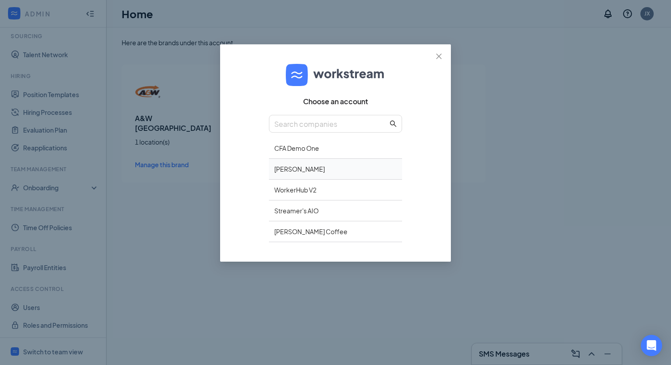
click at [309, 170] on div "Jim Xu Demo" at bounding box center [335, 169] width 133 height 21
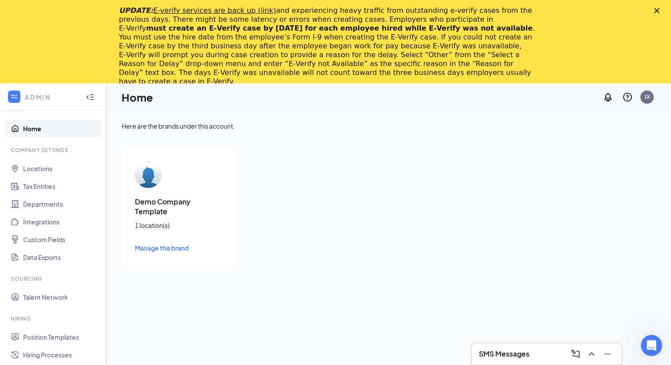
click at [659, 10] on icon "Close" at bounding box center [656, 10] width 5 height 5
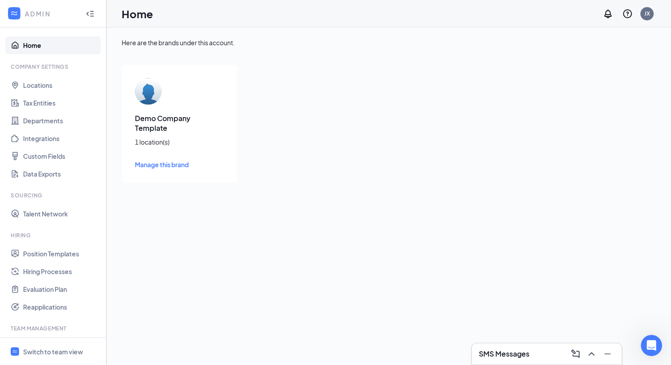
click at [152, 92] on img at bounding box center [148, 91] width 27 height 27
click at [152, 161] on span "Manage this brand" at bounding box center [162, 165] width 54 height 8
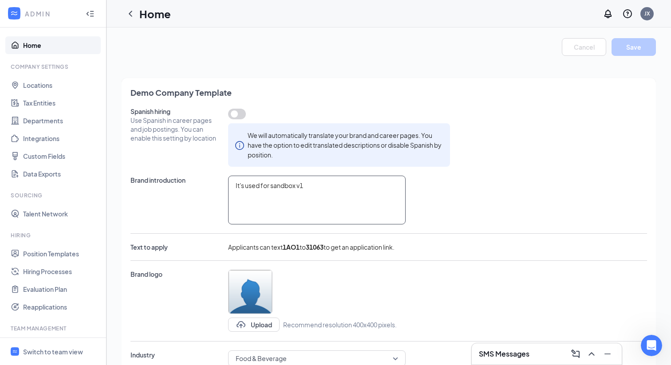
click at [315, 189] on textarea "It's used for sandbox v1" at bounding box center [317, 200] width 178 height 49
click at [234, 115] on button "button" at bounding box center [237, 114] width 18 height 11
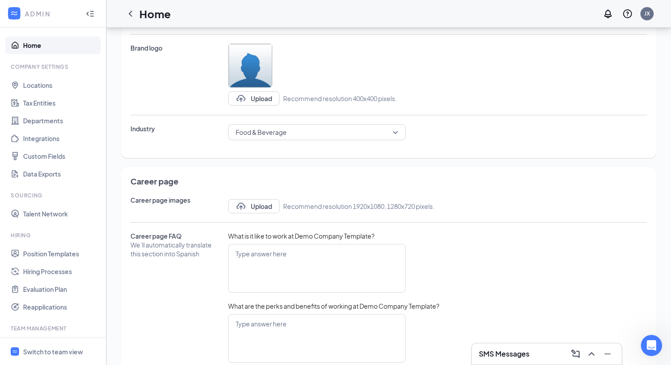
scroll to position [226, 0]
click at [331, 134] on span "Food & Beverage" at bounding box center [313, 132] width 155 height 13
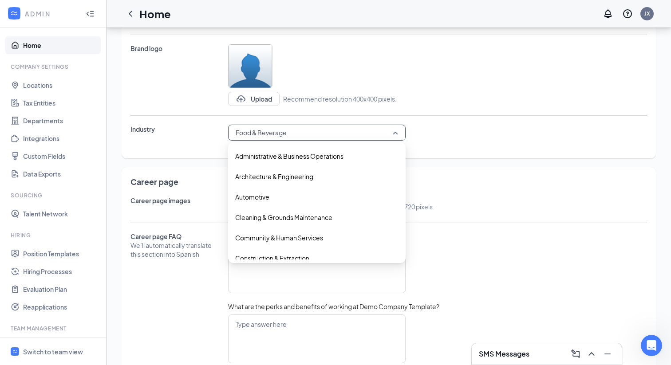
scroll to position [91, 0]
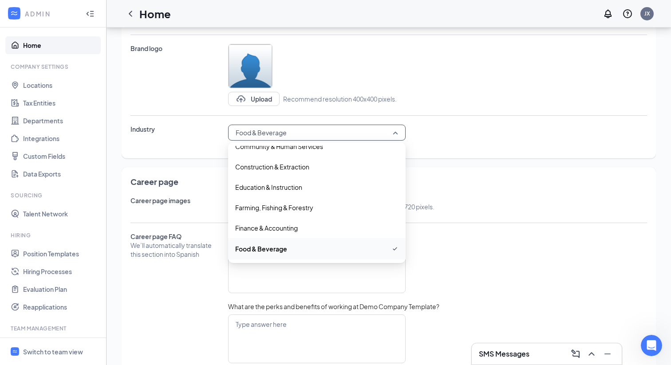
click at [484, 143] on div "Spanish hiring Use Spanish in career pages and job postings. You can enable thi…" at bounding box center [389, 15] width 517 height 269
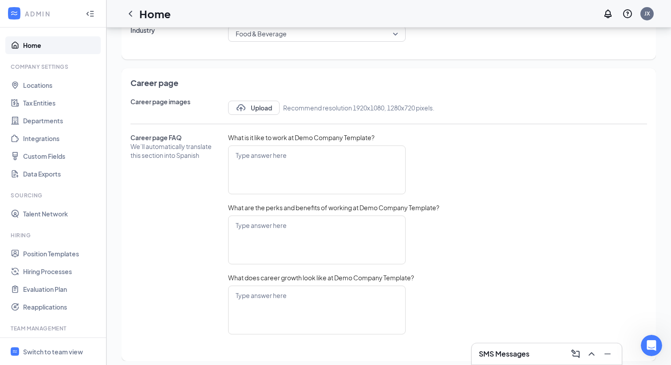
scroll to position [331, 0]
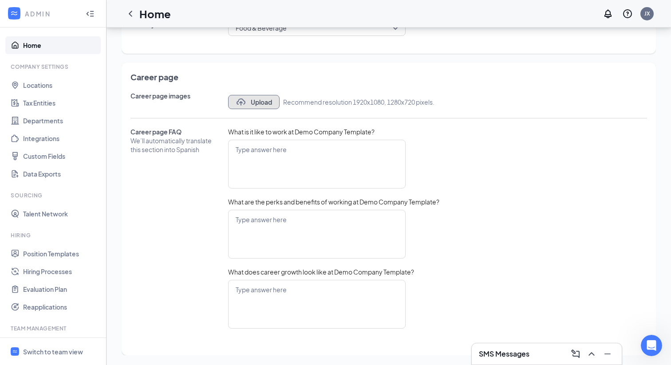
click at [258, 104] on button "Upload" at bounding box center [254, 102] width 52 height 14
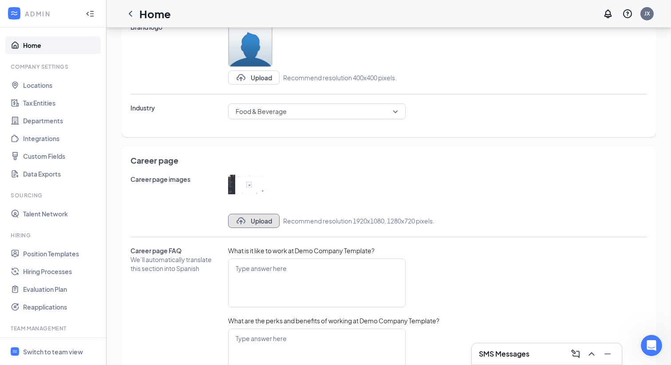
scroll to position [0, 0]
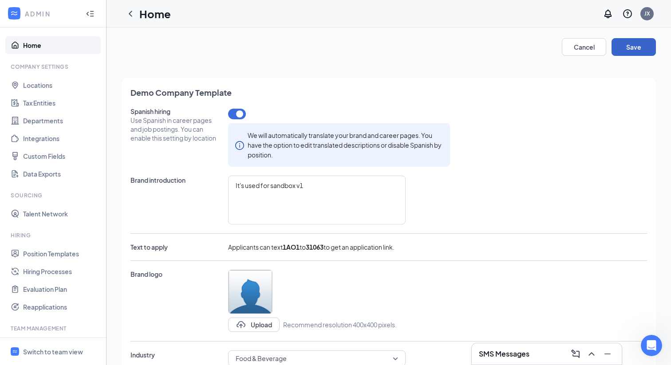
click at [635, 49] on button "Save" at bounding box center [634, 47] width 44 height 18
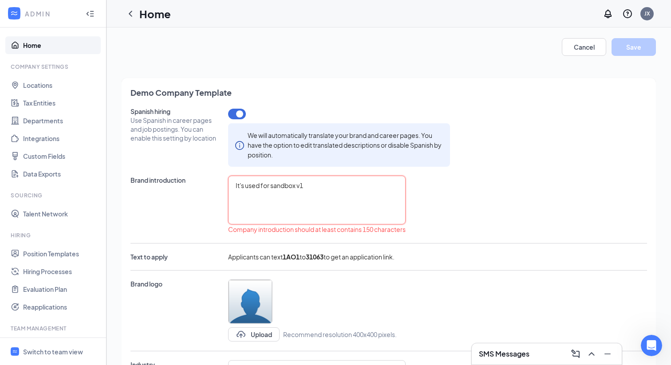
click at [320, 188] on textarea "It's used for sandbox v1" at bounding box center [317, 200] width 178 height 49
type textarea "It's used for sandbox v1,"
type textarea "It's used for sandbox v1, l"
type textarea "It's used for sandbox v1, la"
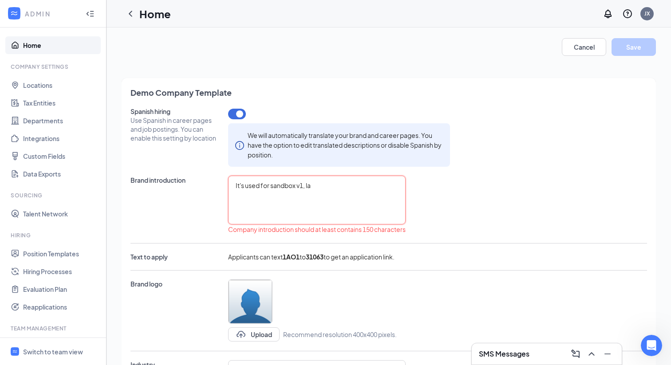
type textarea "It's used for sandbox v1, lal"
type textarea "It's used for sandbox v1, lala"
type textarea "It's used for sandbox v1, lalal"
type textarea "It's used for sandbox v1, lalala"
type textarea "It's used for sandbox v1, lalalal"
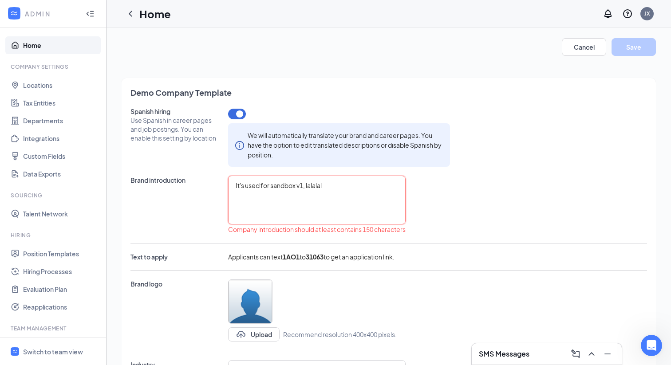
type textarea "It's used for sandbox v1, lalalala"
type textarea "It's used for sandbox v1, lalalalal"
type textarea "It's used for sandbox v1, lalalalala"
type textarea "It's used for sandbox v1, lalalalalaa"
type textarea "It's used for sandbox v1, lalalalalaaa"
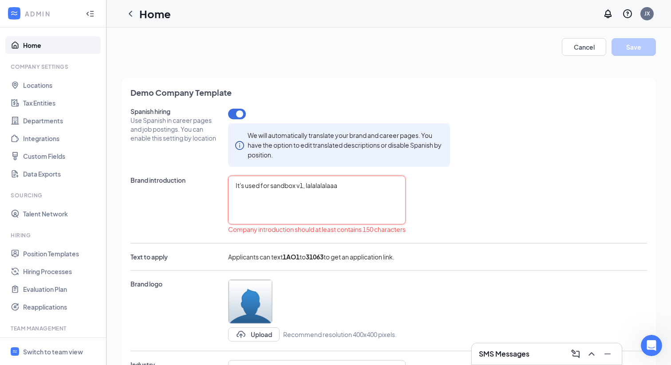
type textarea "It's used for sandbox v1, lalalalalaaaa"
type textarea "It's used for sandbox v1, lalalalalaaaax"
type textarea "It's used for sandbox v1, lalalalalaaaaxx"
type textarea "It's used for sandbox v1, lalalalalaaaaxxx"
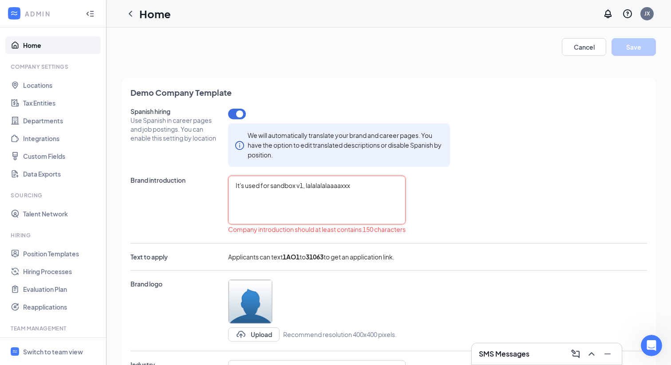
type textarea "It's used for sandbox v1, lalalalalaaaaxxx d"
type textarea "It's used for sandbox v1, lalalalalaaaaxxx dd"
type textarea "It's used for sandbox v1, lalalalalaaaaxxx dds"
type textarea "It's used for sandbox v1, lalalalalaaaaxxx dd"
type textarea "It's used for sandbox v1, lalalalalaaaaxxx d"
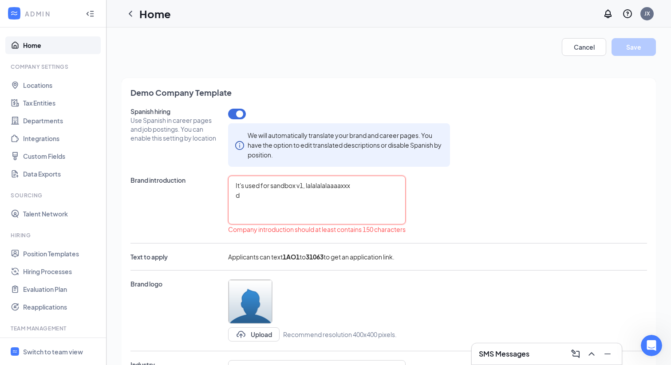
type textarea "It's used for sandbox v1, lalalalalaaaaxxx"
type textarea "It's used for sandbox v1, lalalalalaaaaxxx p"
type textarea "It's used for sandbox v1, lalalalalaaaaxxx pl"
type textarea "It's used for sandbox v1, lalalalalaaaaxxx ple"
type textarea "It's used for sandbox v1, lalalalalaaaaxxx pleas"
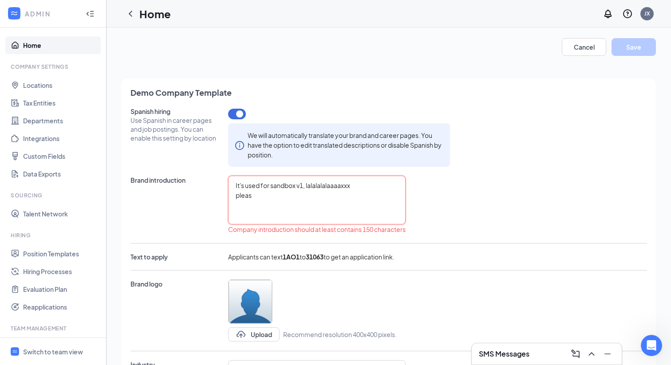
type textarea "It's used for sandbox v1, lalalalalaaaaxxx please"
type textarea "It's used for sandbox v1, lalalalalaaaaxxx please f"
type textarea "It's used for sandbox v1, lalalalalaaaaxxx please fe"
type textarea "It's used for sandbox v1, lalalalalaaaaxxx please fee"
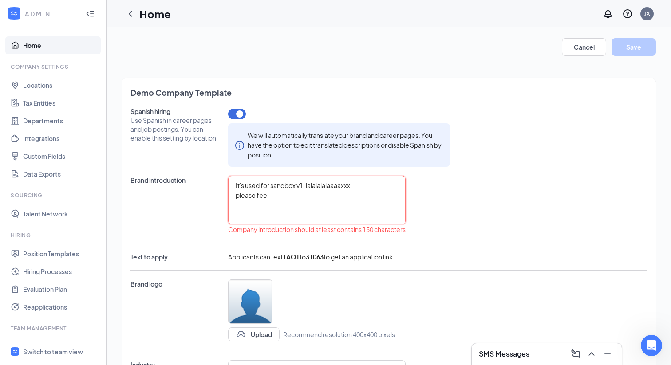
type textarea "It's used for sandbox v1, lalalalalaaaaxxx please feel"
type textarea "It's used for sandbox v1, lalalalalaaaaxxx please feel f"
type textarea "It's used for sandbox v1, lalalalalaaaaxxx please feel fr"
type textarea "It's used for sandbox v1, lalalalalaaaaxxx please feel fre"
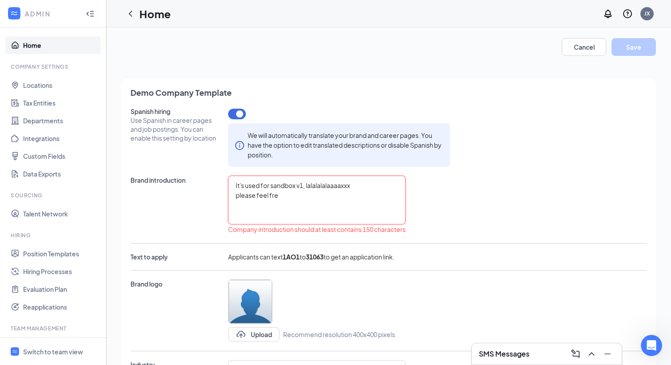
type textarea "It's used for sandbox v1, lalalalalaaaaxxx please feel free"
type textarea "It's used for sandbox v1, lalalalalaaaaxxx please feel freed"
type textarea "It's used for sandbox v1, lalalalalaaaaxxx please feel free"
type textarea "It's used for sandbox v1, lalalalalaaaaxxx please feel free to"
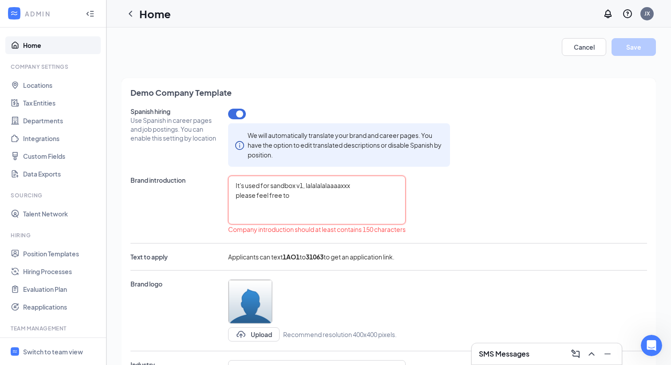
type textarea "It's used for sandbox v1, lalalalalaaaaxxx please feel free to"
type textarea "It's used for sandbox v1, lalalalalaaaaxxx please feel free to t"
type textarea "It's used for sandbox v1, lalalalalaaaaxxx please feel free to ta"
type textarea "It's used for sandbox v1, lalalalalaaaaxxx please feel free to tal"
type textarea "It's used for sandbox v1, lalalalalaaaaxxx please feel free to talk"
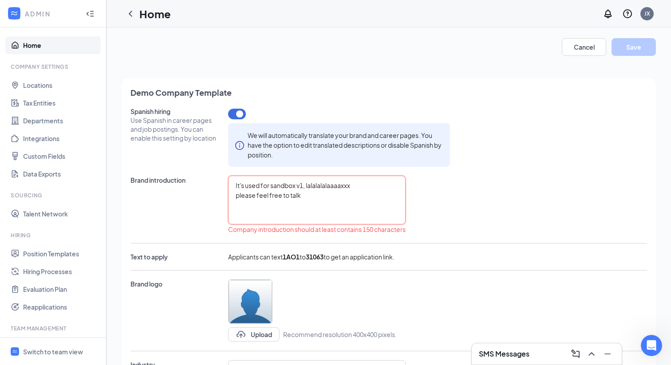
type textarea "It's used for sandbox v1, lalalalalaaaaxxx please feel free to talk"
type textarea "It's used for sandbox v1, lalalalalaaaaxxx please feel free to talk t"
type textarea "It's used for sandbox v1, lalalalalaaaaxxx please feel free to talk to"
type textarea "It's used for sandbox v1, lalalalalaaaaxxx please feel free to talk to m"
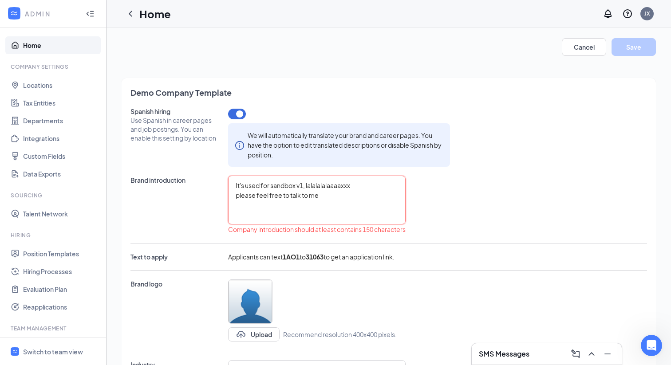
type textarea "It's used for sandbox v1, lalalalalaaaaxxx please feel free to talk to me"
click at [483, 191] on div "Brand introduction It's used for sandbox v1, lalalalalaaaaxxx please feel free …" at bounding box center [389, 205] width 517 height 59
click at [491, 186] on div "Brand introduction It's used for sandbox v1, lalalalalaaaaxxx please feel free …" at bounding box center [389, 205] width 517 height 59
click at [306, 193] on textarea "It's used for sandbox v1, lalalalalaaaaxxx please feel free to talk to me" at bounding box center [317, 200] width 178 height 49
click at [329, 194] on textarea "It's used for sandbox v1, lalalalalaaaaxxx please feel free to talk to me" at bounding box center [317, 200] width 178 height 49
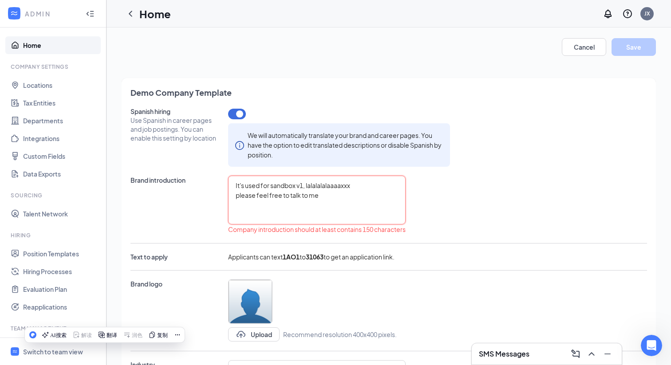
drag, startPoint x: 329, startPoint y: 194, endPoint x: 223, endPoint y: 195, distance: 105.7
click at [223, 195] on div "Brand introduction It's used for sandbox v1, lalalalalaaaaxxx please feel free …" at bounding box center [389, 205] width 517 height 59
click at [335, 197] on textarea "It's used for sandbox v1, lalalalalaaaaxxx please feel free to talk to me" at bounding box center [317, 200] width 178 height 49
type textarea "It's used for sandbox v1, lalalalalaaaaxxx please feel free to talk to me"
paste textarea "please feel free to talk to me"
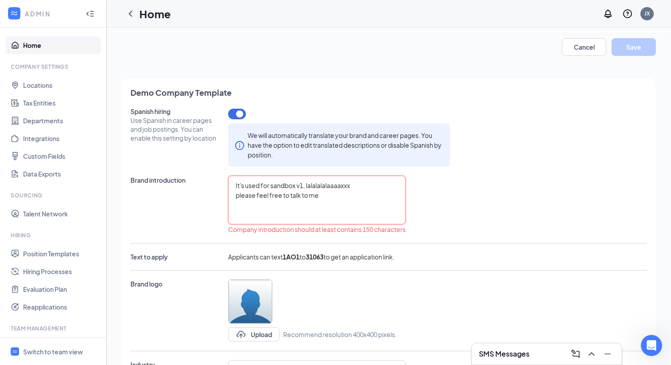
type textarea "It's used for sandbox v1, lalalalalaaaaxxx please feel free to talk to me pleas…"
paste textarea "please feel free to talk to me"
type textarea "It's used for sandbox v1, lalalalalaaaaxxx please feel free to talk to me pleas…"
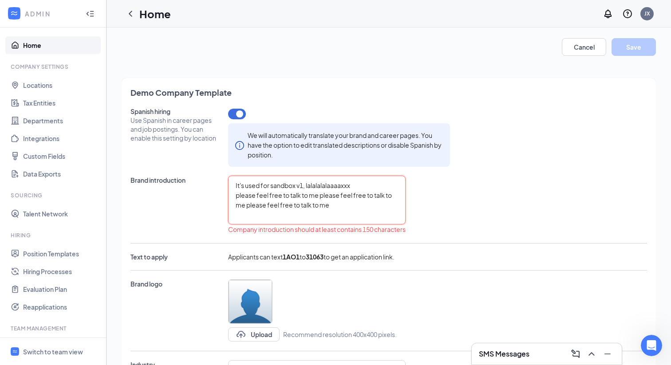
paste textarea "please feel free to talk to me"
type textarea "It's used for sandbox v1, lalalalalaaaaxxx please feel free to talk to me pleas…"
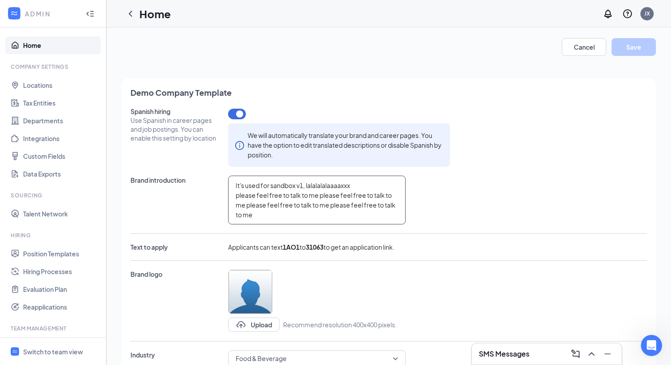
type textarea "It's used for sandbox v1, lalalalalaaaaxxx please feel free to talk to me pleas…"
paste textarea "please feel free to talk to me"
type textarea "It's used for sandbox v1, lalalalalaaaaxxx please feel free to talk to me pleas…"
click at [444, 228] on div "Spanish hiring Use Spanish in career pages and job postings. You can enable thi…" at bounding box center [389, 241] width 517 height 269
click at [628, 48] on button "Save" at bounding box center [634, 47] width 44 height 18
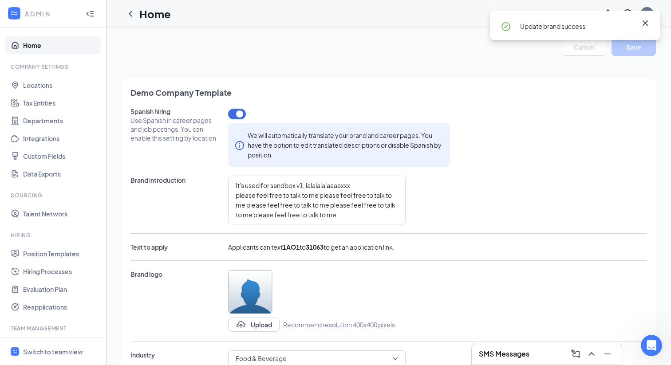
click at [646, 23] on icon "Cross" at bounding box center [645, 23] width 11 height 11
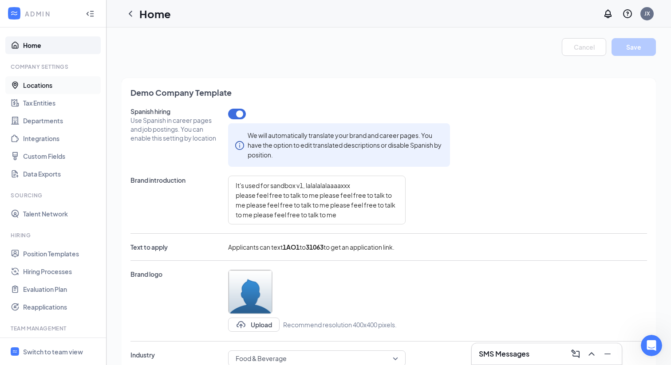
click at [36, 83] on link "Locations" at bounding box center [61, 85] width 76 height 18
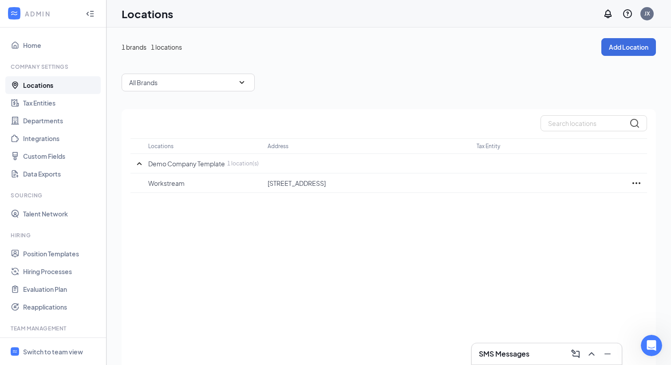
click at [303, 92] on div "1 brands 1 locations Add Location All Brands Locations Address Tax Entity Demo …" at bounding box center [389, 214] width 535 height 352
click at [618, 52] on button "Add Location" at bounding box center [629, 47] width 55 height 18
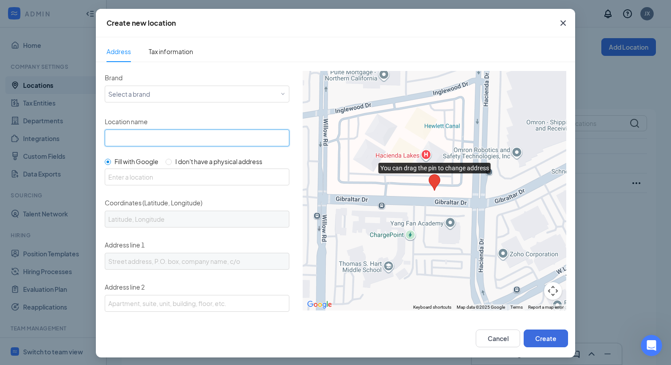
click at [217, 140] on input "Location name" at bounding box center [197, 138] width 185 height 17
click at [263, 51] on ul "Address Tax information" at bounding box center [335, 49] width 479 height 25
click at [182, 56] on span "Tax information" at bounding box center [171, 51] width 44 height 20
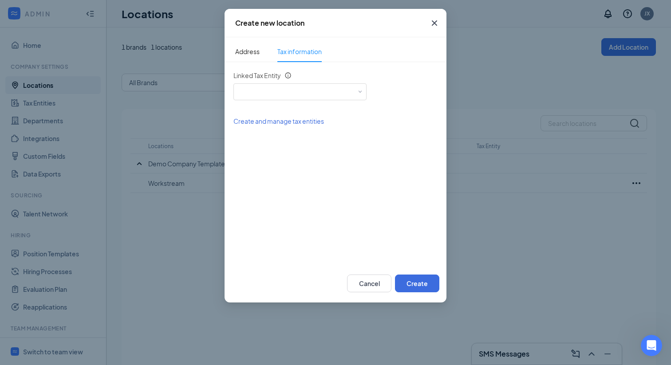
click at [431, 24] on icon "Cross" at bounding box center [434, 23] width 11 height 11
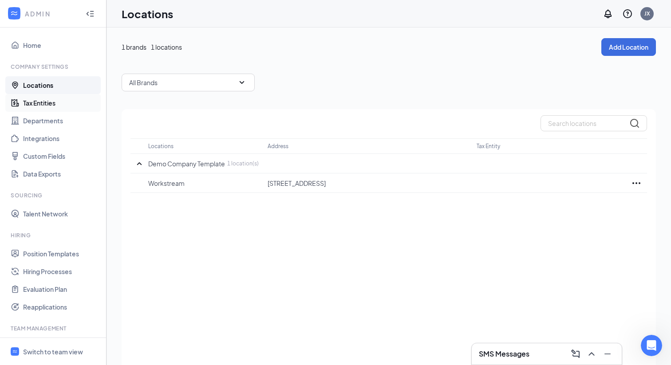
click at [40, 105] on link "Tax Entities" at bounding box center [61, 103] width 76 height 18
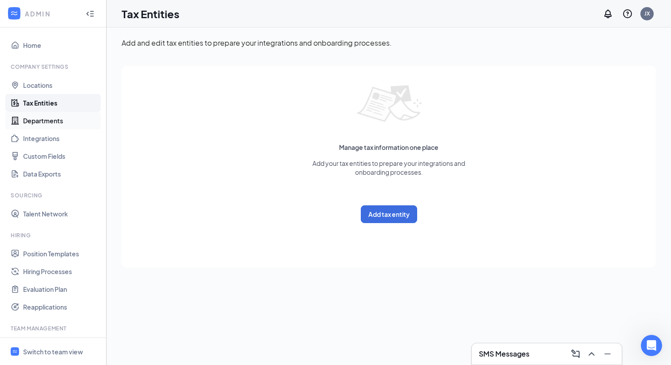
click at [38, 121] on link "Departments" at bounding box center [61, 121] width 76 height 18
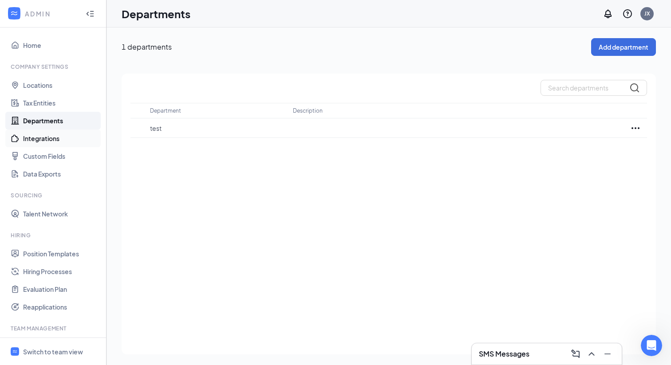
click at [41, 138] on link "Integrations" at bounding box center [61, 139] width 76 height 18
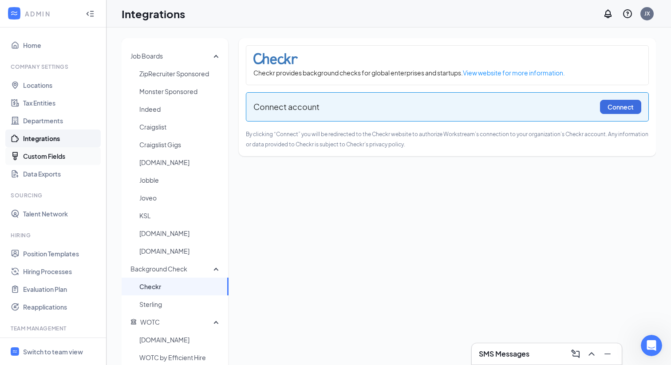
click at [44, 156] on link "Custom Fields" at bounding box center [61, 156] width 76 height 18
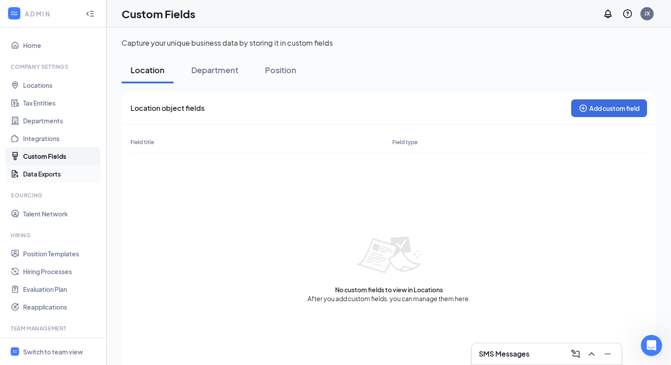
click at [40, 171] on link "Data Exports" at bounding box center [61, 174] width 76 height 18
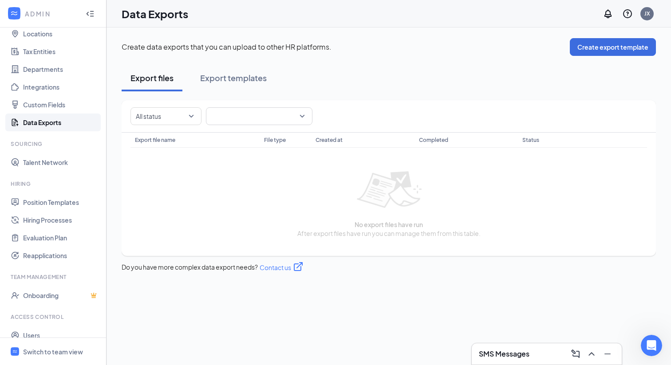
scroll to position [79, 0]
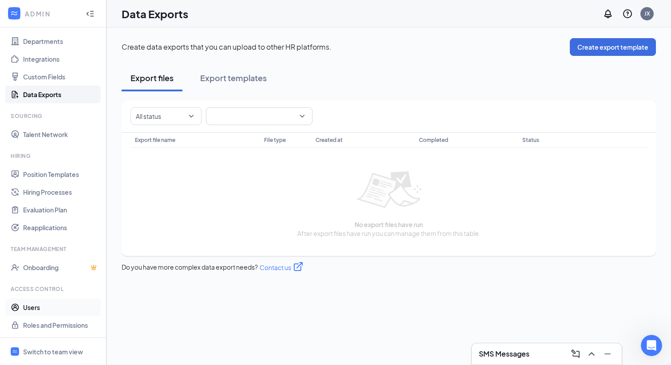
click at [30, 307] on link "Users" at bounding box center [61, 308] width 76 height 18
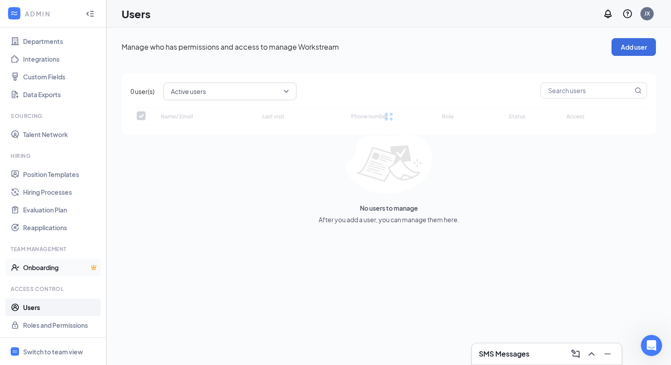
click at [49, 269] on link "Onboarding" at bounding box center [61, 268] width 76 height 18
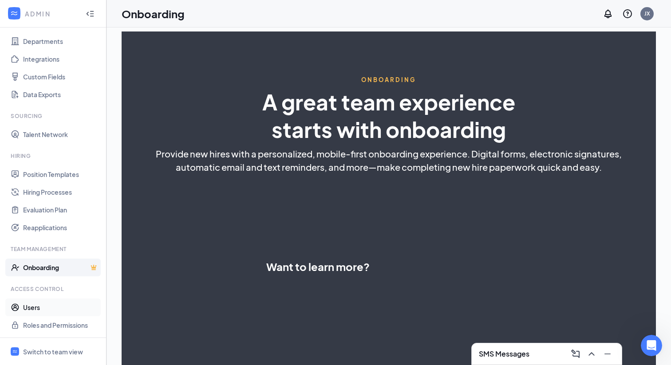
select select "US"
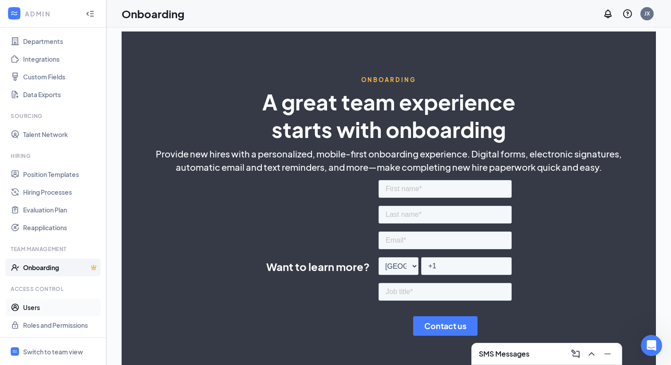
click at [39, 307] on link "Users" at bounding box center [61, 308] width 76 height 18
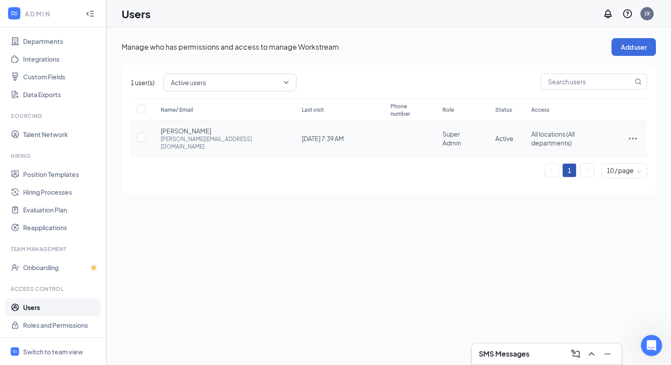
click at [195, 135] on div "jim.xu@workstream.is" at bounding box center [222, 142] width 123 height 15
click at [238, 80] on span "Active users" at bounding box center [226, 82] width 110 height 13
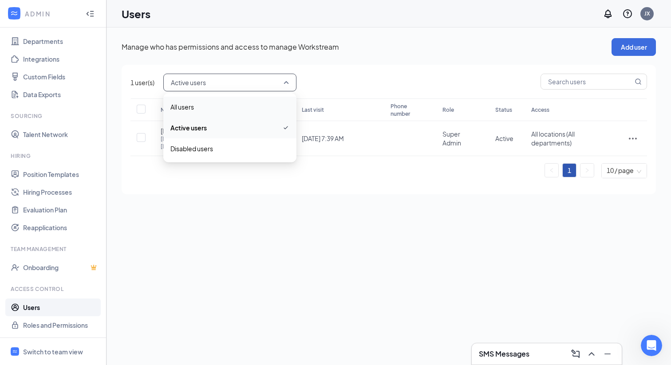
click at [181, 109] on span "All users" at bounding box center [182, 107] width 24 height 10
checkbox input "false"
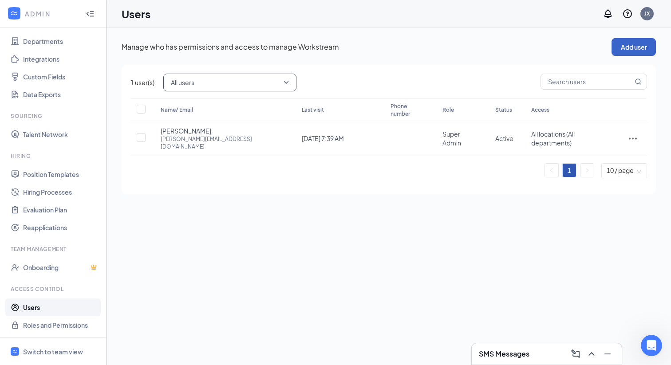
click at [637, 48] on button "Add user" at bounding box center [634, 47] width 44 height 18
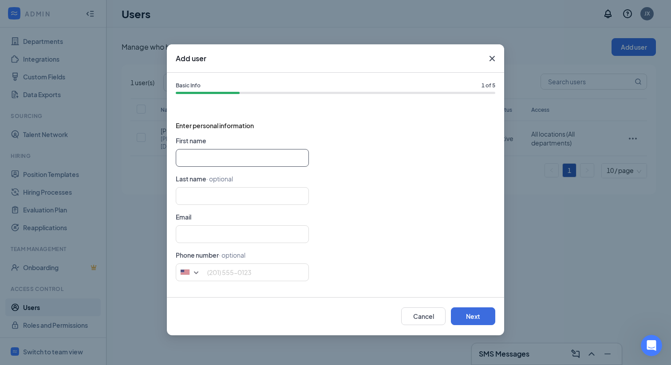
click at [192, 155] on input "text" at bounding box center [242, 158] width 133 height 18
type input "Kevin"
click at [180, 197] on input "text" at bounding box center [242, 196] width 133 height 18
type input "Xu"
click at [194, 236] on input "text" at bounding box center [242, 235] width 133 height 18
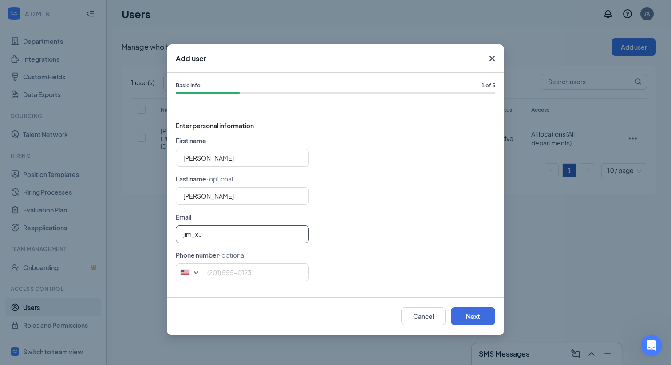
type input "jim_xu@outlook.com"
click at [356, 241] on div "jim_xu@outlook.com" at bounding box center [336, 235] width 320 height 18
click at [227, 274] on input "tel" at bounding box center [242, 273] width 133 height 18
type input ")"
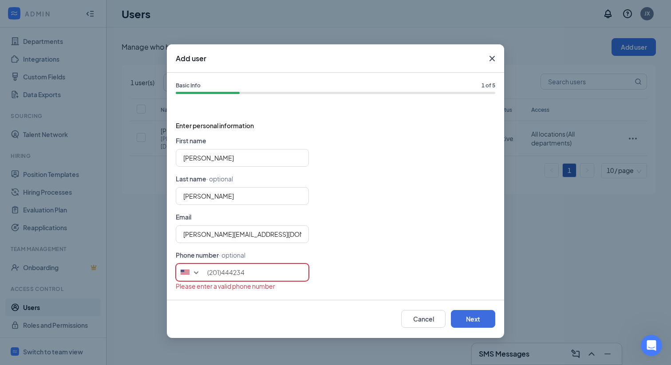
type input "(201)4442345"
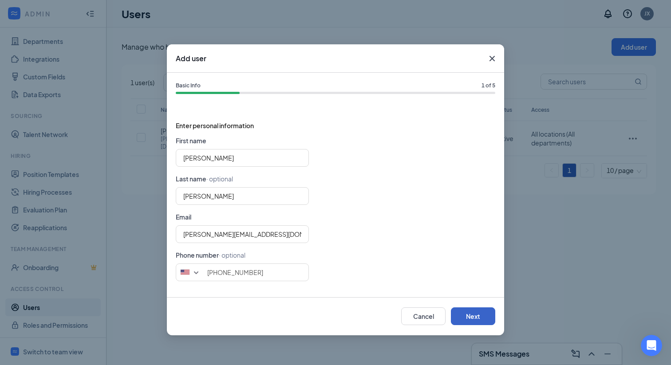
click at [476, 319] on button "Next" at bounding box center [473, 317] width 44 height 18
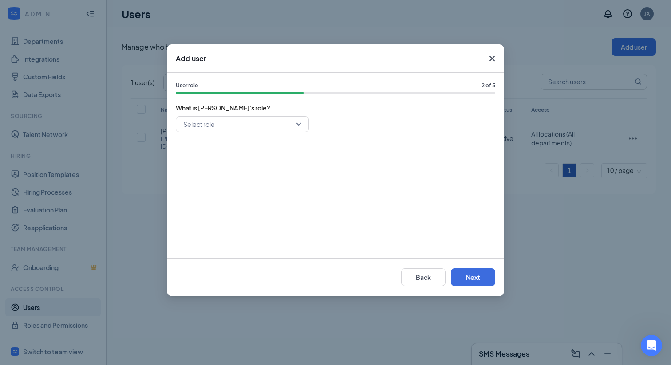
click at [297, 125] on input "search" at bounding box center [239, 124] width 116 height 15
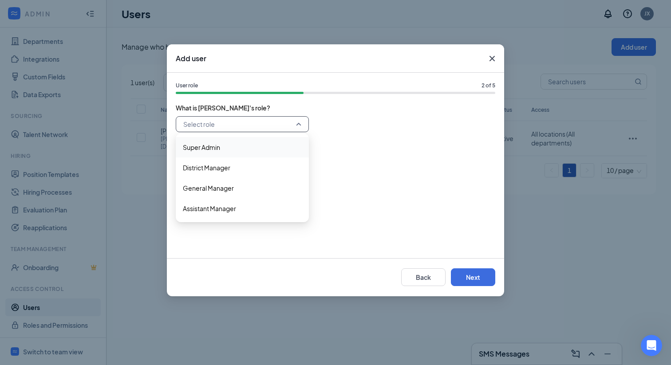
click at [231, 152] on span "Super Admin" at bounding box center [242, 148] width 119 height 10
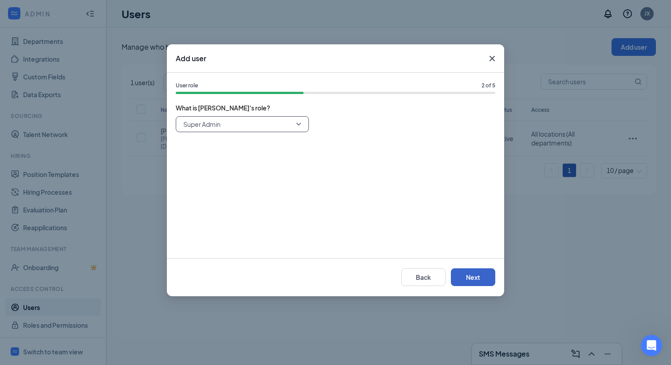
click at [474, 281] on button "Next" at bounding box center [473, 278] width 44 height 18
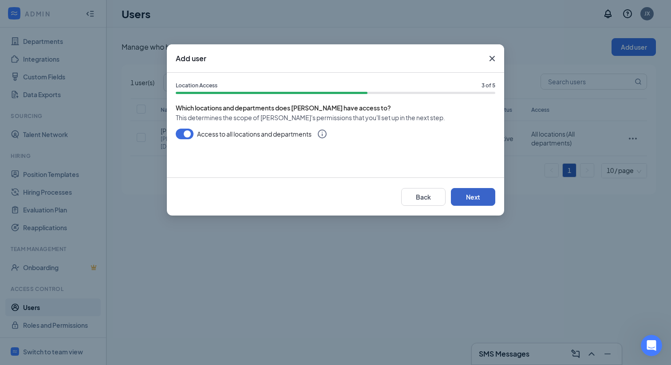
click at [462, 194] on button "Next" at bounding box center [473, 197] width 44 height 18
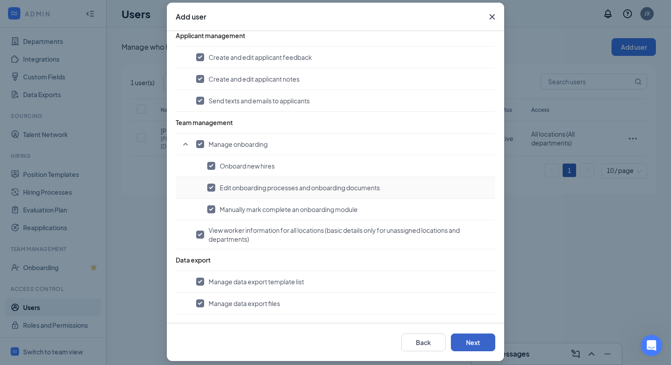
scroll to position [48, 0]
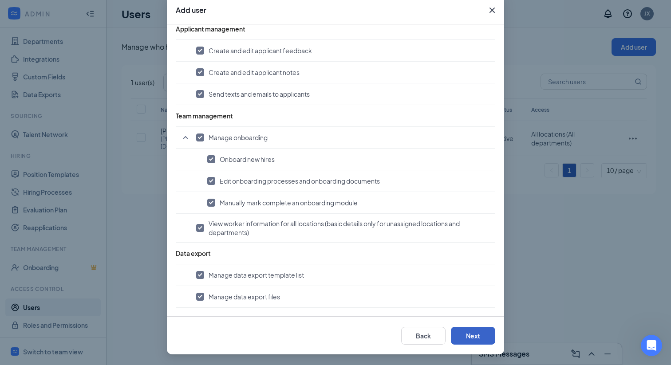
click at [463, 336] on button "Next" at bounding box center [473, 336] width 44 height 18
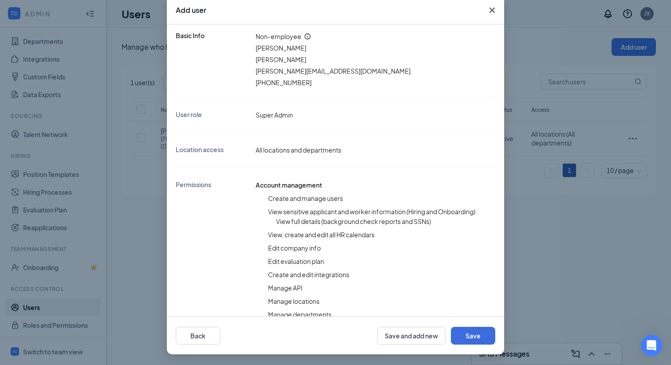
scroll to position [0, 0]
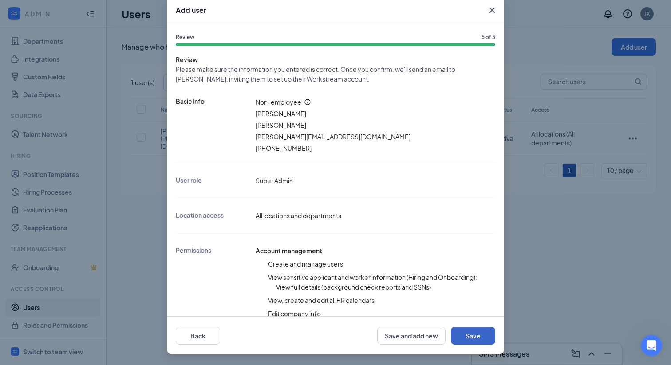
click at [472, 340] on button "Save" at bounding box center [473, 336] width 44 height 18
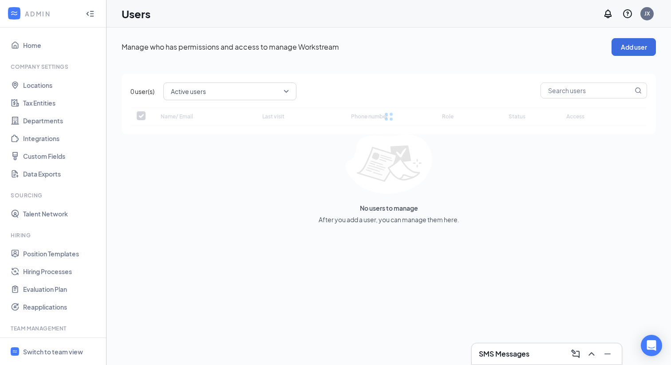
checkbox input "false"
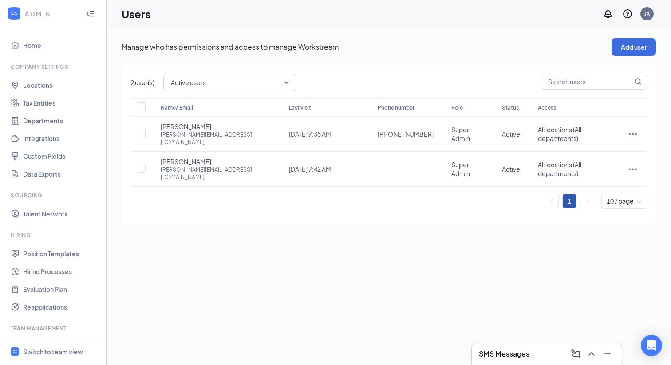
click at [390, 54] on div "Manage who has permissions and access to manage Workstream Add user" at bounding box center [389, 47] width 535 height 18
click at [35, 48] on link "Home" at bounding box center [61, 45] width 76 height 18
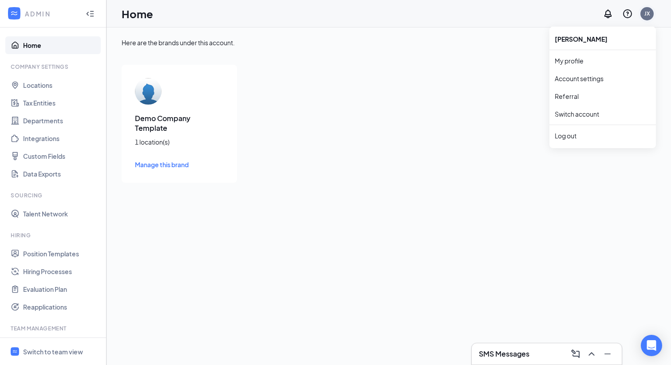
click at [645, 15] on div "JX" at bounding box center [648, 14] width 6 height 8
click at [571, 114] on link "Switch account" at bounding box center [577, 114] width 44 height 8
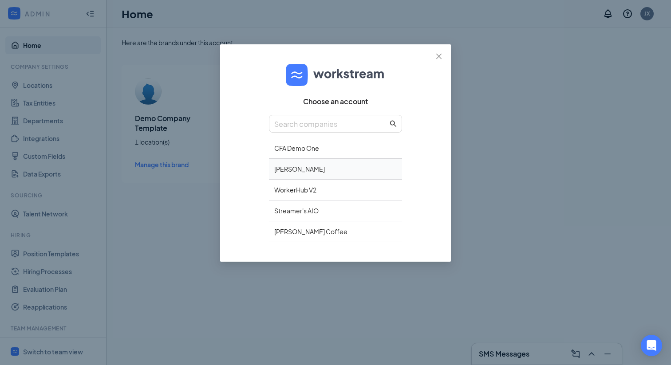
click at [305, 170] on div "[PERSON_NAME]" at bounding box center [335, 169] width 133 height 21
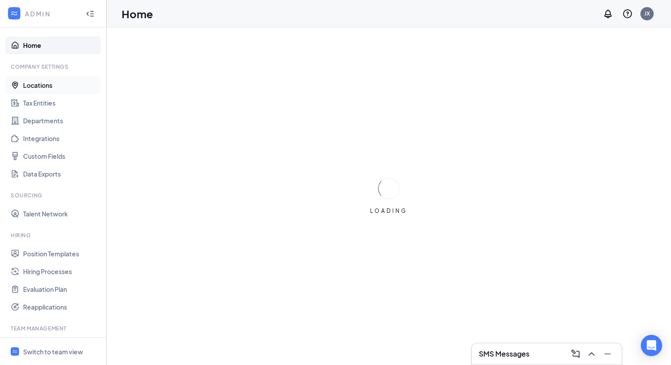
click at [41, 87] on link "Locations" at bounding box center [61, 85] width 76 height 18
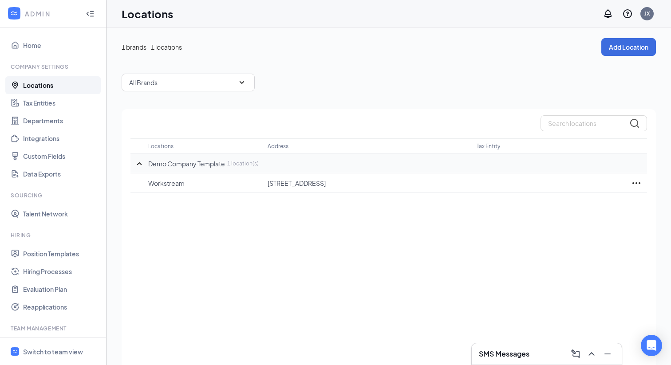
click at [183, 164] on p "Demo Company Template" at bounding box center [186, 163] width 77 height 9
click at [141, 162] on icon "SmallChevronUp" at bounding box center [139, 164] width 11 height 11
click at [141, 162] on icon "SmallChevronDown" at bounding box center [139, 164] width 11 height 11
click at [635, 183] on icon "Ellipses" at bounding box center [636, 183] width 11 height 11
click at [568, 211] on p "Edit" at bounding box center [597, 210] width 75 height 9
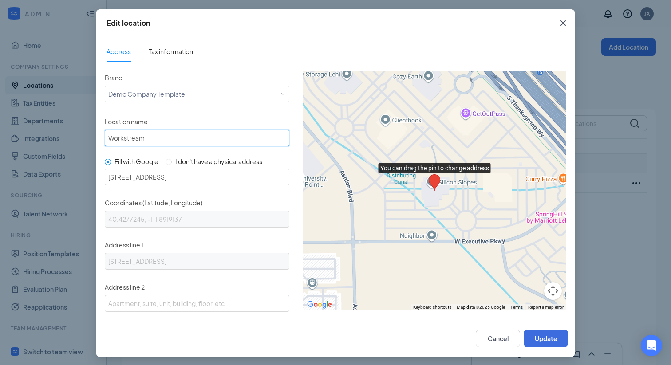
click at [160, 134] on input "Workstream" at bounding box center [197, 138] width 185 height 17
type input "W"
type input "Fireflare"
click at [546, 339] on button "Update" at bounding box center [546, 339] width 44 height 18
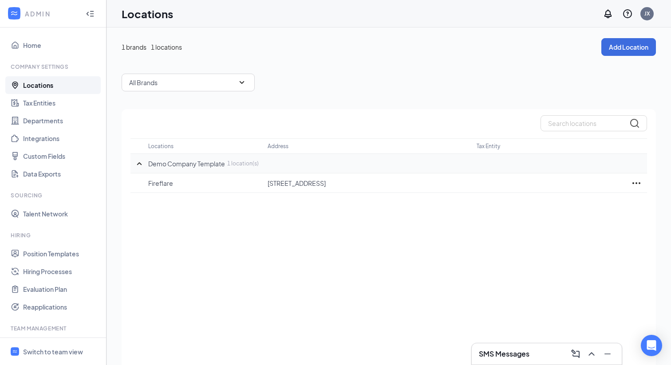
click at [307, 97] on div "1 brands 1 locations Add Location All Brands Locations Address Tax Entity Demo …" at bounding box center [389, 214] width 535 height 352
click at [54, 105] on link "Tax Entities" at bounding box center [61, 103] width 76 height 18
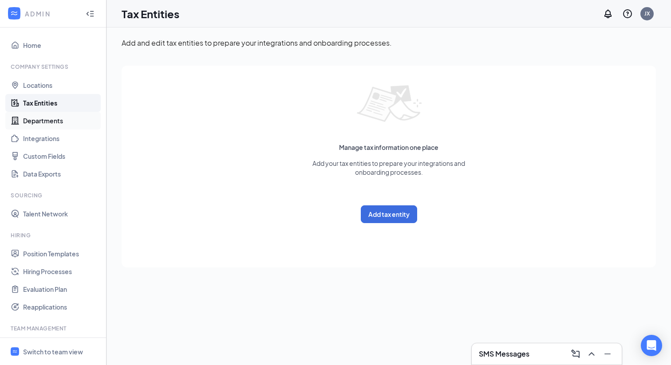
click at [50, 120] on link "Departments" at bounding box center [61, 121] width 76 height 18
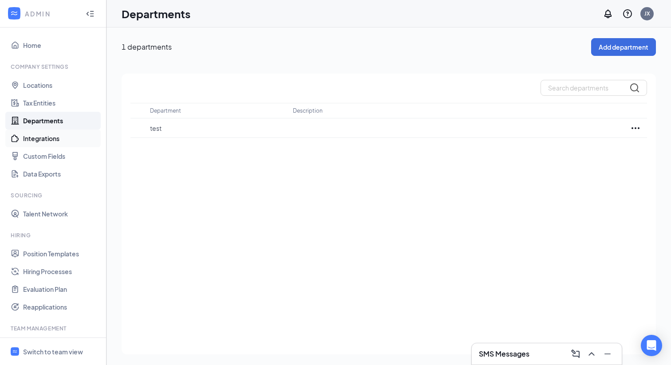
click at [49, 138] on link "Integrations" at bounding box center [61, 139] width 76 height 18
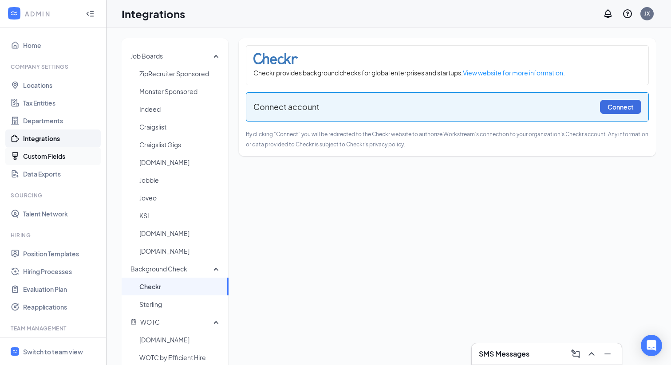
click at [50, 157] on link "Custom Fields" at bounding box center [61, 156] width 76 height 18
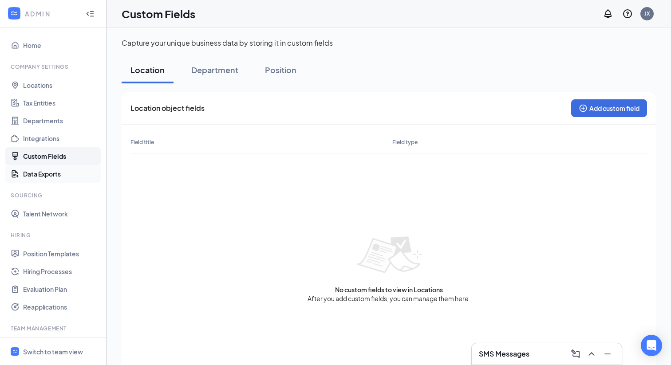
click at [43, 174] on link "Data Exports" at bounding box center [61, 174] width 76 height 18
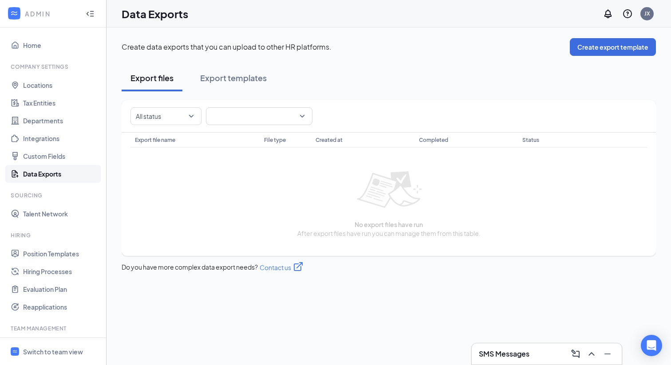
click at [393, 95] on div "Export files Export templates All status Export file name File type Created at …" at bounding box center [389, 169] width 535 height 208
click at [245, 82] on div "Export templates" at bounding box center [233, 77] width 67 height 11
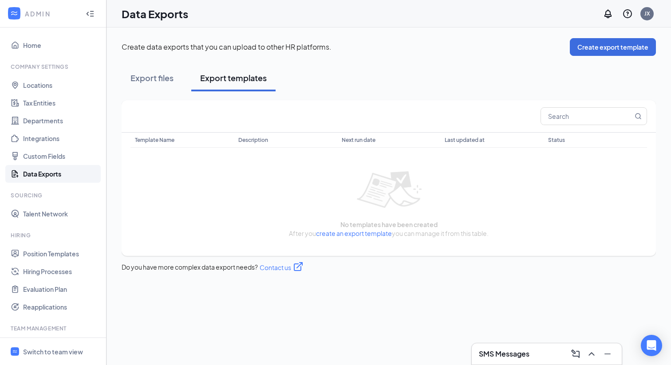
click at [166, 219] on div "No templates have been created After you create an export template you can mana…" at bounding box center [389, 199] width 503 height 89
click at [38, 106] on link "Tax Entities" at bounding box center [61, 103] width 76 height 18
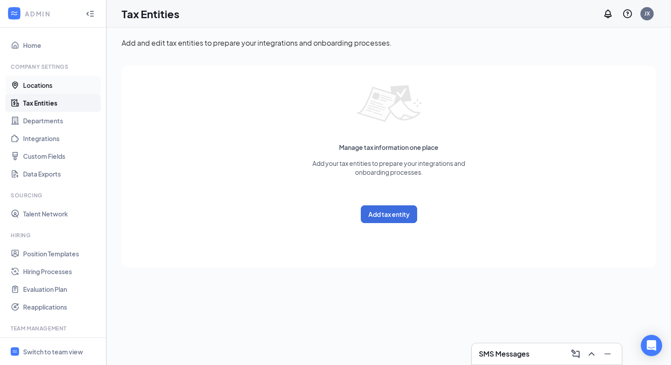
click at [42, 84] on link "Locations" at bounding box center [61, 85] width 76 height 18
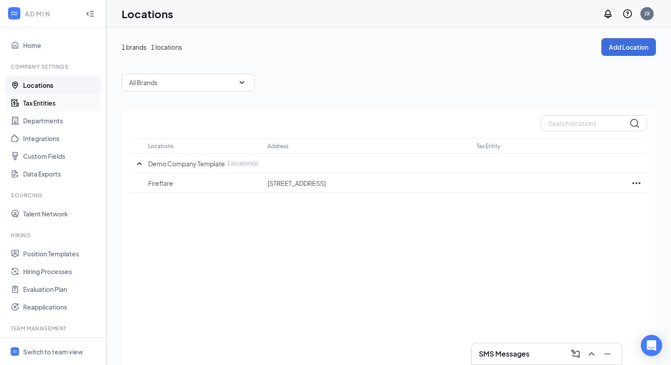
click at [40, 99] on link "Tax Entities" at bounding box center [61, 103] width 76 height 18
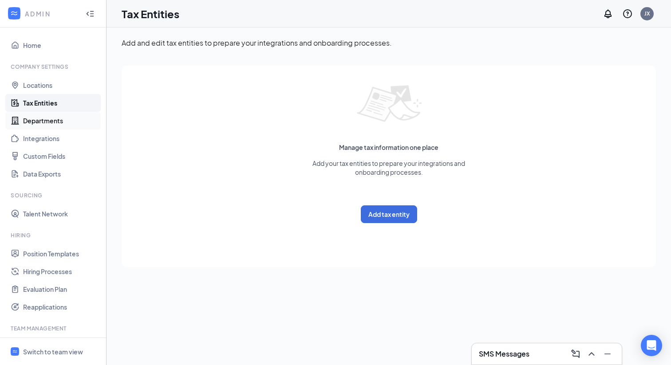
click at [36, 117] on link "Departments" at bounding box center [61, 121] width 76 height 18
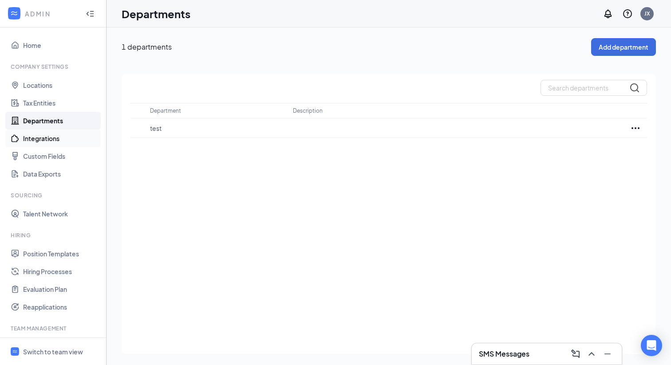
click at [36, 139] on link "Integrations" at bounding box center [61, 139] width 76 height 18
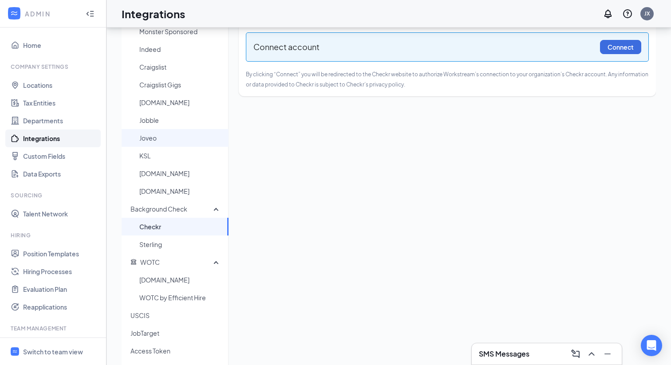
scroll to position [56, 0]
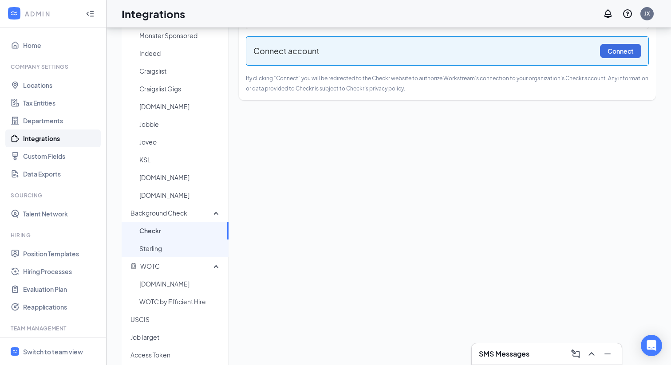
click at [155, 249] on span "Sterling" at bounding box center [180, 249] width 82 height 18
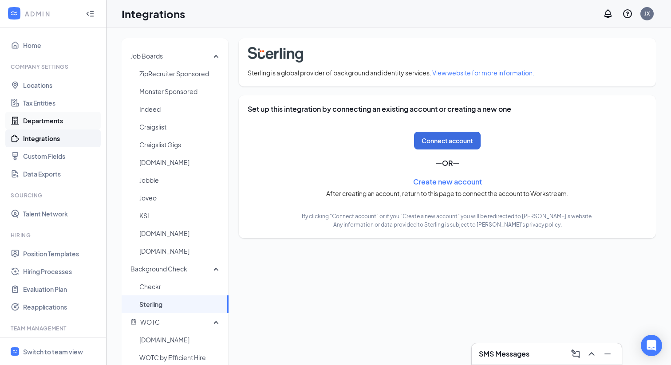
click at [49, 118] on link "Departments" at bounding box center [61, 121] width 76 height 18
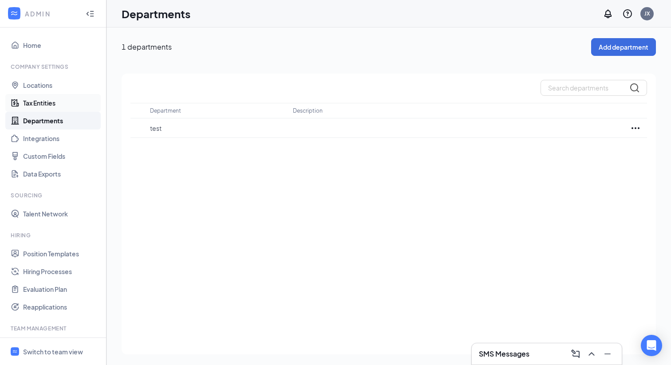
click at [43, 104] on link "Tax Entities" at bounding box center [61, 103] width 76 height 18
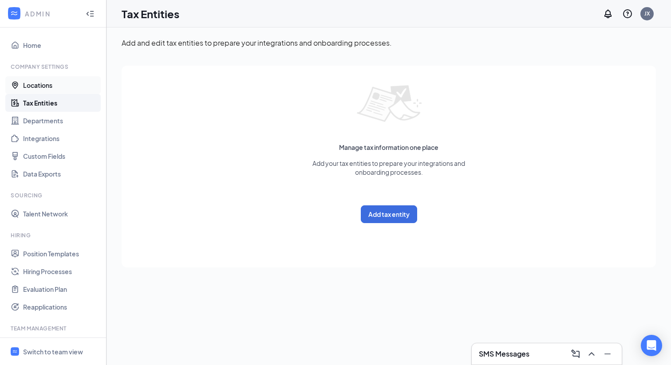
click at [35, 88] on link "Locations" at bounding box center [61, 85] width 76 height 18
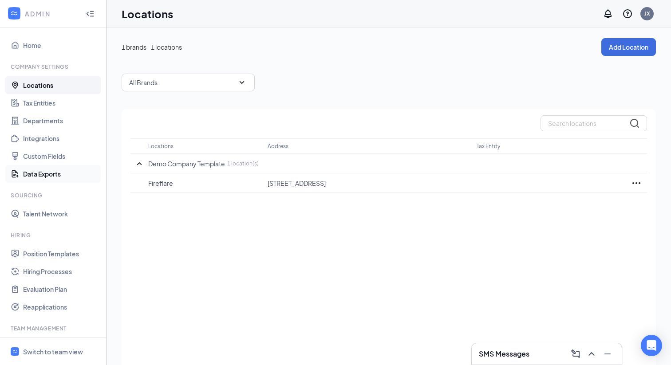
click at [48, 177] on link "Data Exports" at bounding box center [61, 174] width 76 height 18
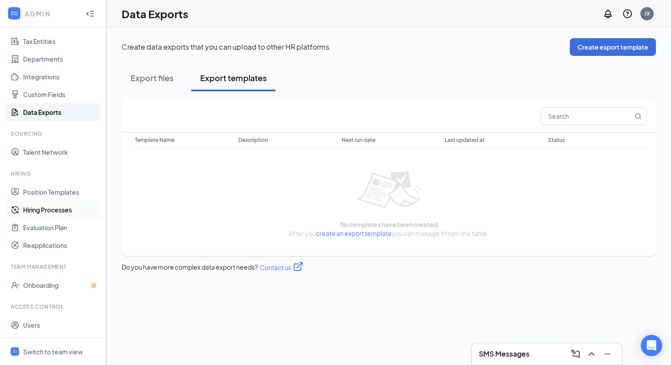
scroll to position [63, 0]
click at [47, 228] on link "Evaluation Plan" at bounding box center [61, 226] width 76 height 18
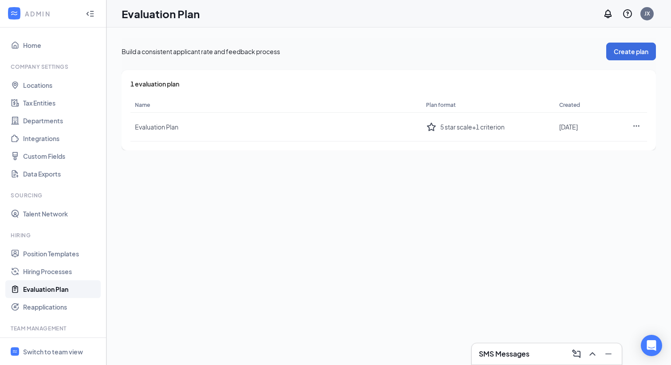
click at [185, 222] on div "Build a consistent applicant rate and feedback process Create plan 1 evaluation…" at bounding box center [389, 197] width 565 height 338
click at [37, 307] on link "Reapplications" at bounding box center [61, 307] width 76 height 18
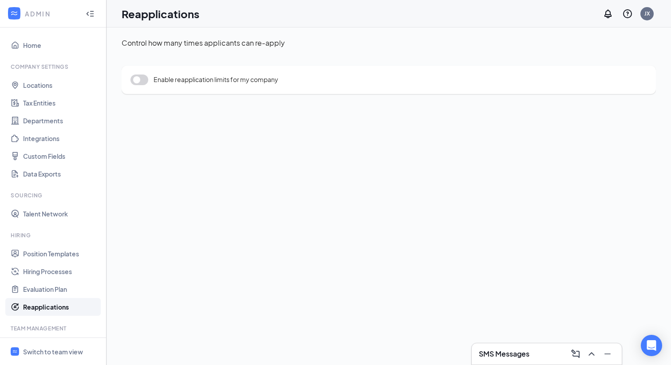
click at [143, 78] on button "button" at bounding box center [140, 80] width 18 height 11
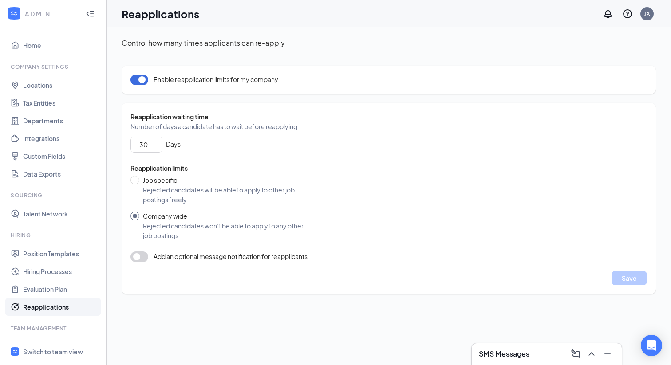
click at [147, 258] on button "button" at bounding box center [140, 257] width 18 height 11
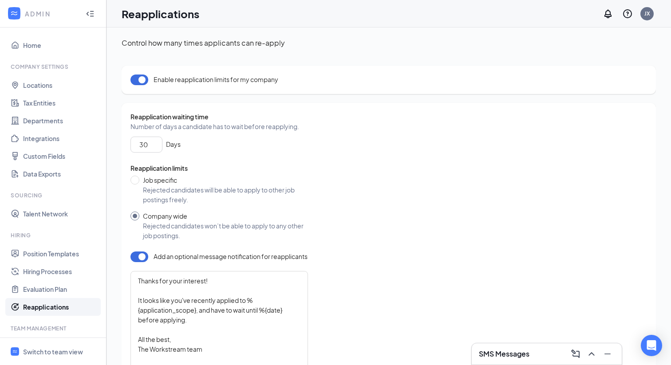
scroll to position [55, 0]
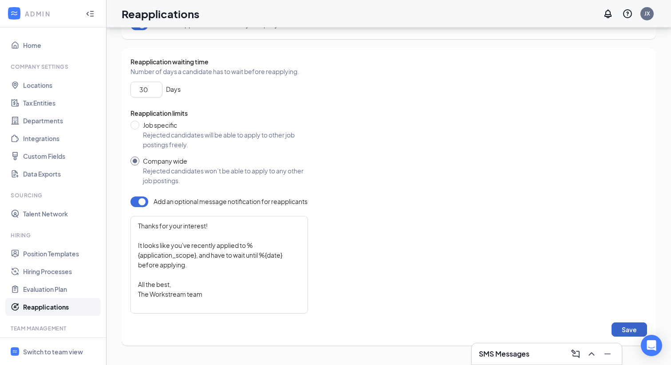
click at [620, 333] on button "Save" at bounding box center [630, 330] width 36 height 14
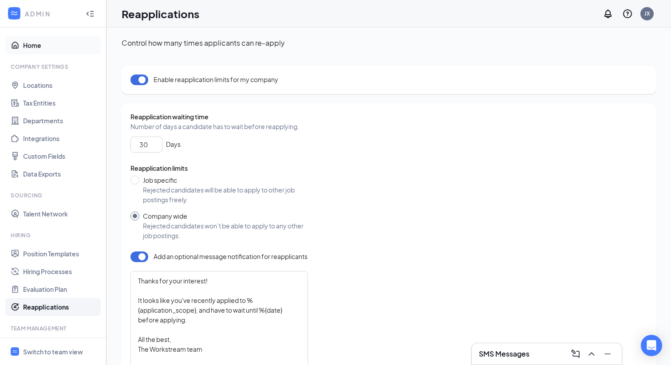
click at [36, 47] on link "Home" at bounding box center [61, 45] width 76 height 18
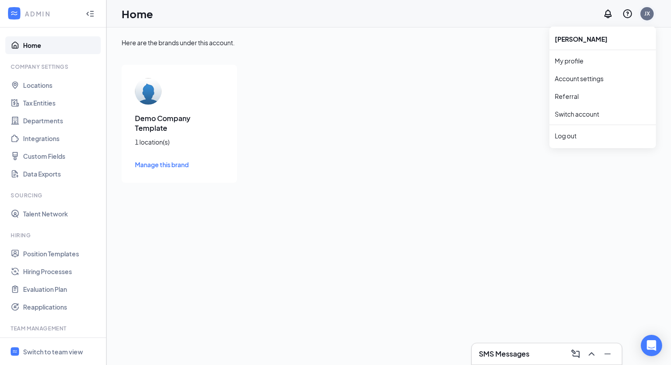
click at [646, 15] on div "JX" at bounding box center [648, 14] width 6 height 8
click at [575, 113] on link "Switch account" at bounding box center [577, 114] width 44 height 8
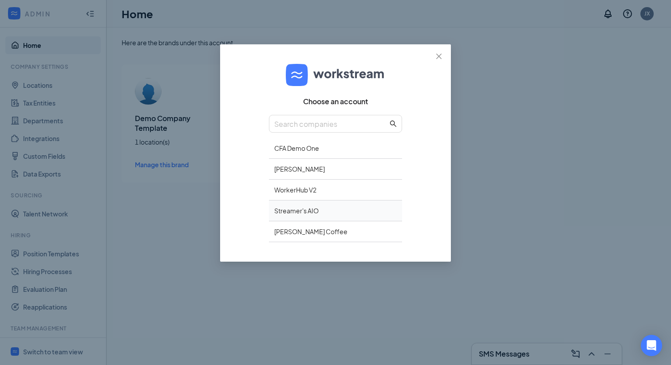
click at [311, 212] on div "Streamer's AIO" at bounding box center [335, 211] width 133 height 21
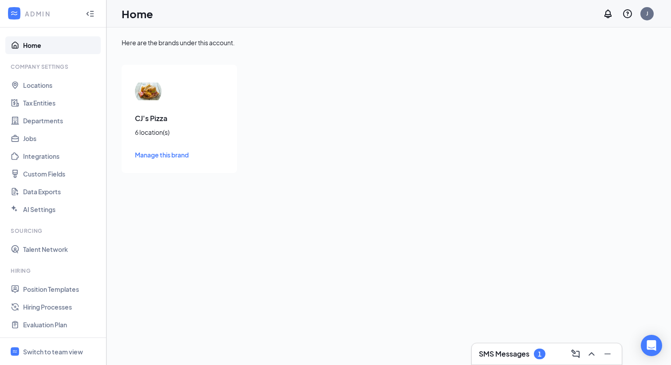
click at [215, 216] on div "Here are the brands under this account. CJ's Pizza 6 location(s) Manage this br…" at bounding box center [389, 197] width 565 height 338
click at [162, 157] on span "Manage this brand" at bounding box center [162, 155] width 54 height 8
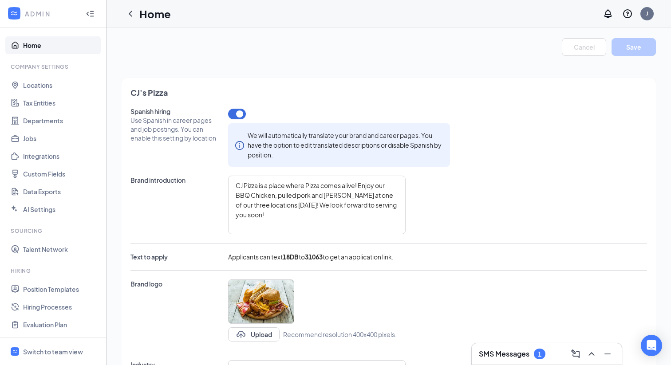
type textarea "CJ Pizza is a place where Pizza comes alive! Enjoy our BBQ Chicken, pulled pork…"
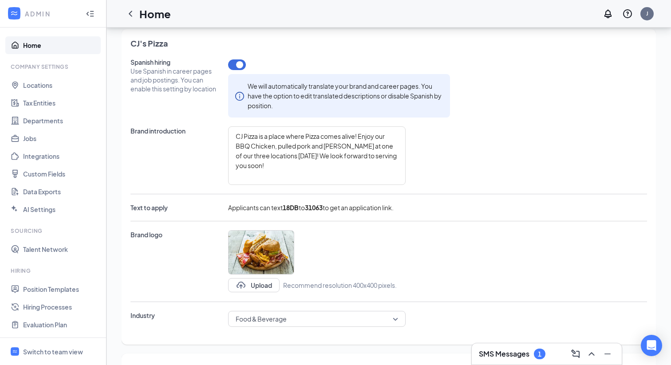
scroll to position [49, 0]
click at [33, 83] on link "Locations" at bounding box center [61, 85] width 76 height 18
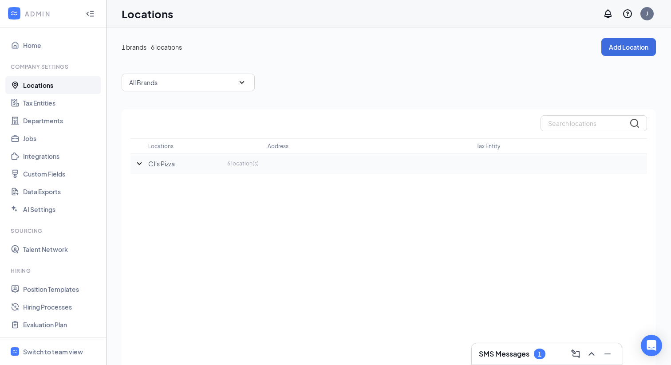
click at [140, 164] on icon "SmallChevronDown" at bounding box center [139, 164] width 11 height 11
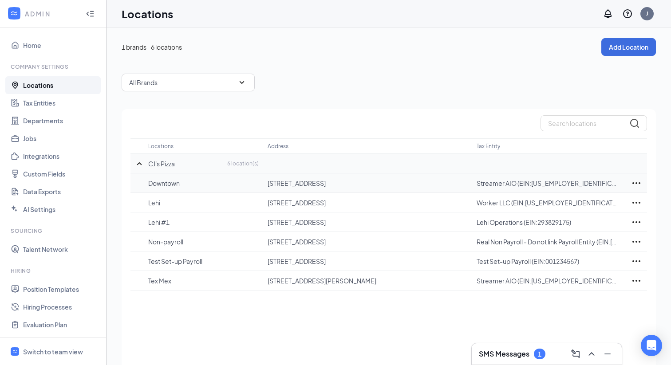
click at [640, 182] on icon "Ellipses" at bounding box center [636, 183] width 11 height 11
click at [563, 209] on p "Edit" at bounding box center [597, 210] width 75 height 9
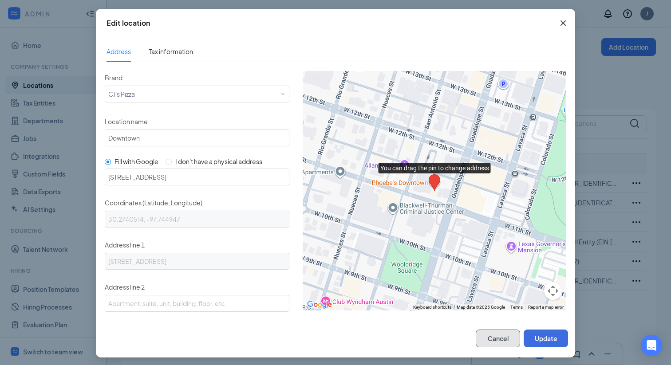
click at [498, 343] on button "Cancel" at bounding box center [498, 339] width 44 height 18
